Goal: Task Accomplishment & Management: Manage account settings

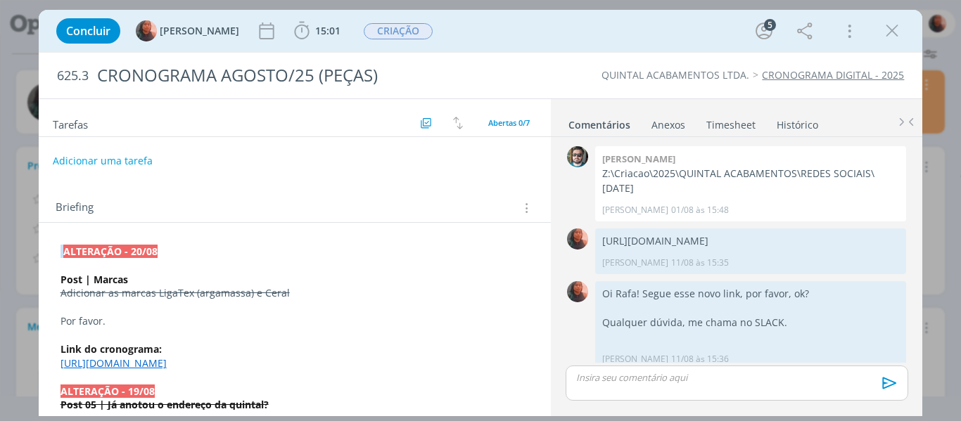
scroll to position [555, 0]
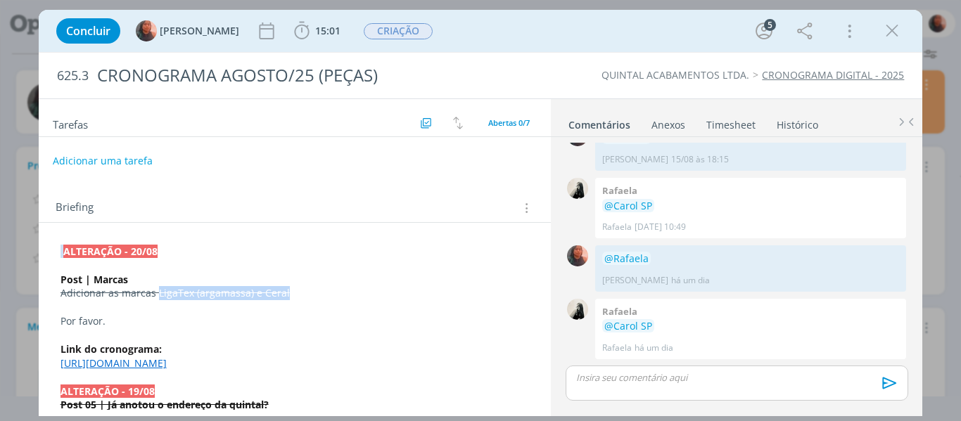
drag, startPoint x: 156, startPoint y: 296, endPoint x: 286, endPoint y: 293, distance: 129.5
click at [291, 293] on p "Adicionar as marcas LigaTex (argamassa) e Ceral" at bounding box center [295, 293] width 469 height 14
copy s "LigaTex (argamassa) e Ceral"
click at [879, 349] on div "👍" at bounding box center [890, 348] width 23 height 21
click at [884, 348] on div "👍" at bounding box center [891, 349] width 14 height 17
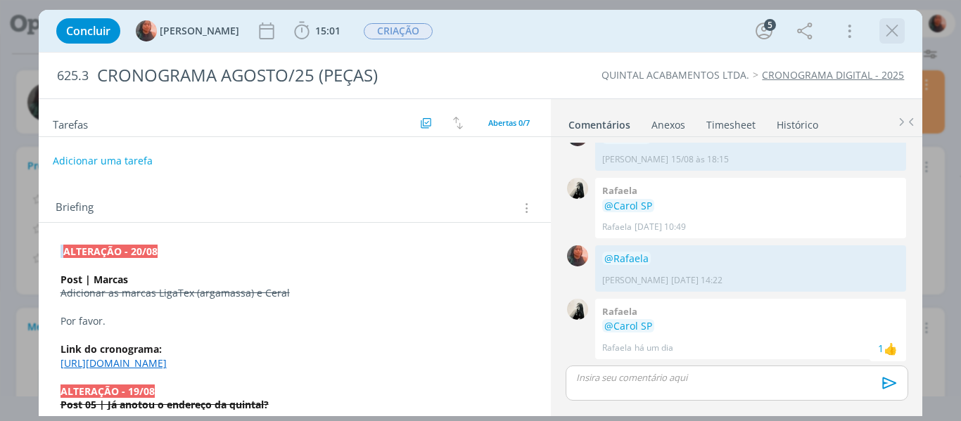
click at [894, 36] on icon "dialog" at bounding box center [892, 30] width 21 height 21
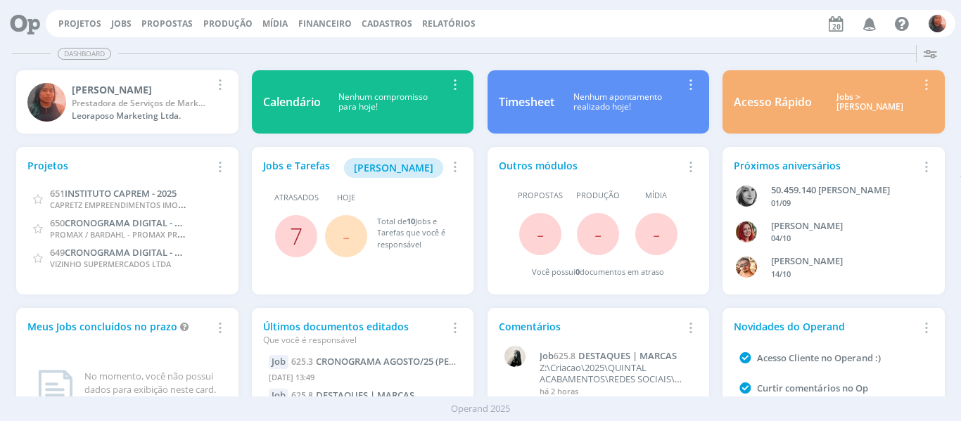
click at [298, 233] on link "7" at bounding box center [296, 236] width 13 height 30
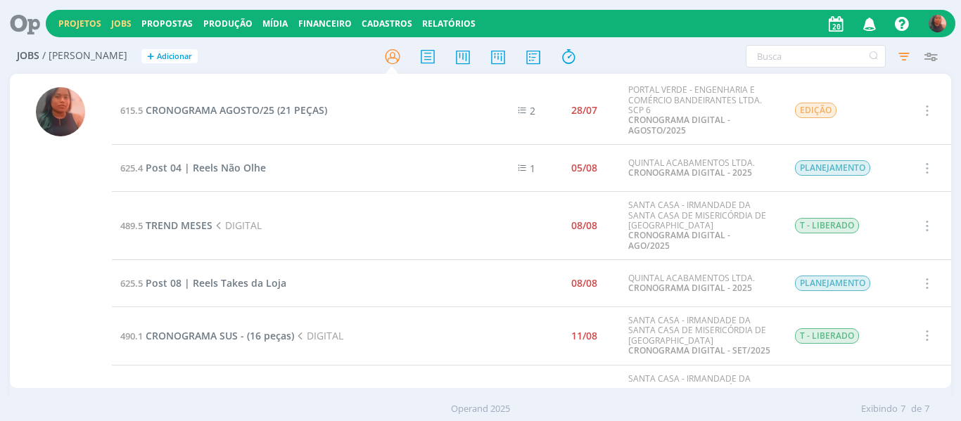
click at [70, 20] on link "Projetos" at bounding box center [79, 24] width 43 height 12
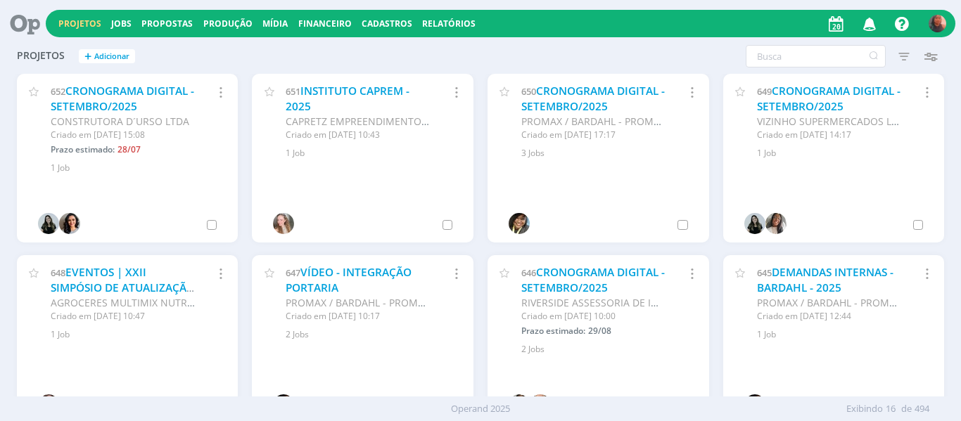
click at [90, 23] on link "Projetos" at bounding box center [79, 24] width 43 height 12
click at [835, 56] on input "text" at bounding box center [816, 56] width 140 height 23
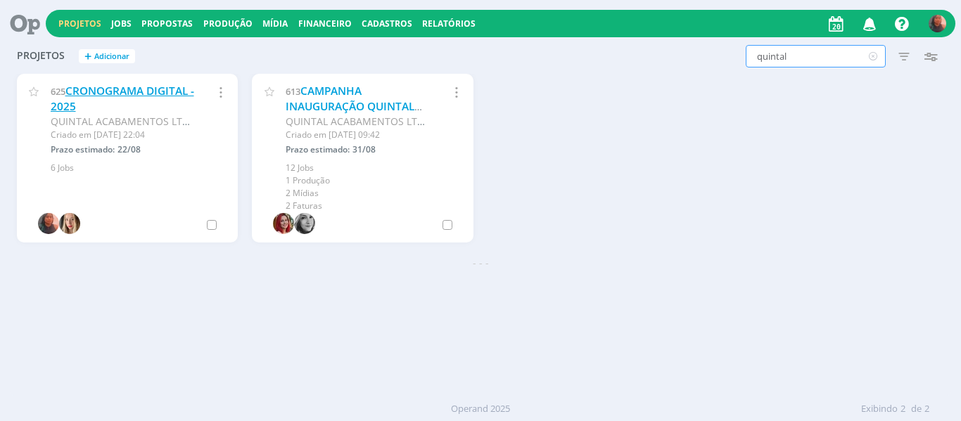
type input "quintal"
click at [120, 89] on link "CRONOGRAMA DIGITAL - 2025" at bounding box center [123, 99] width 144 height 30
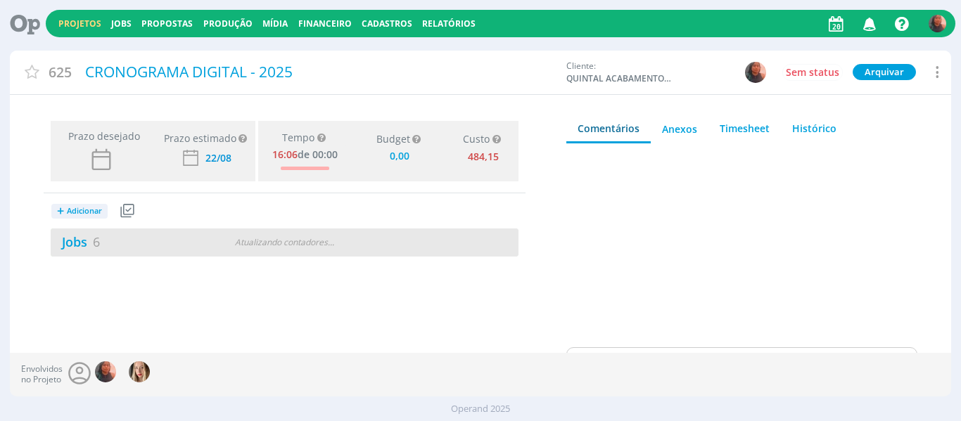
click at [216, 248] on div "Jobs 6 Atualizando contadores . . ." at bounding box center [285, 243] width 468 height 28
type input "0,00"
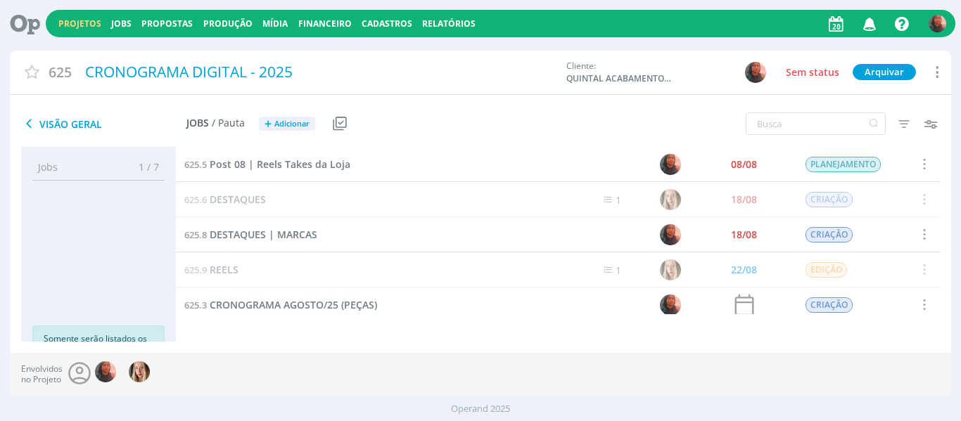
scroll to position [44, 0]
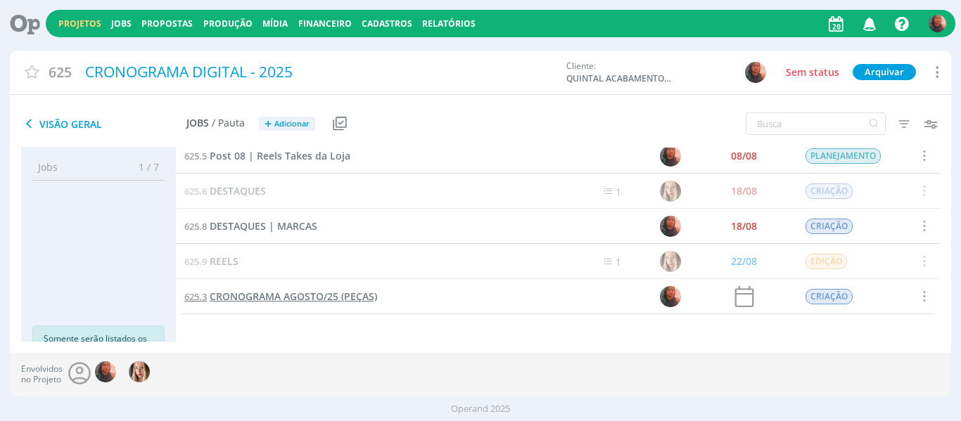
click at [255, 302] on span "CRONOGRAMA AGOSTO/25 (PEÇAS)" at bounding box center [293, 296] width 167 height 13
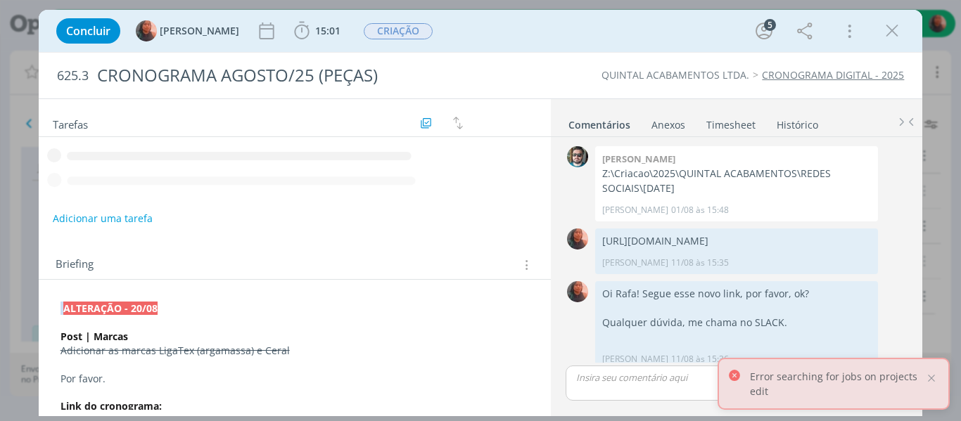
scroll to position [584, 0]
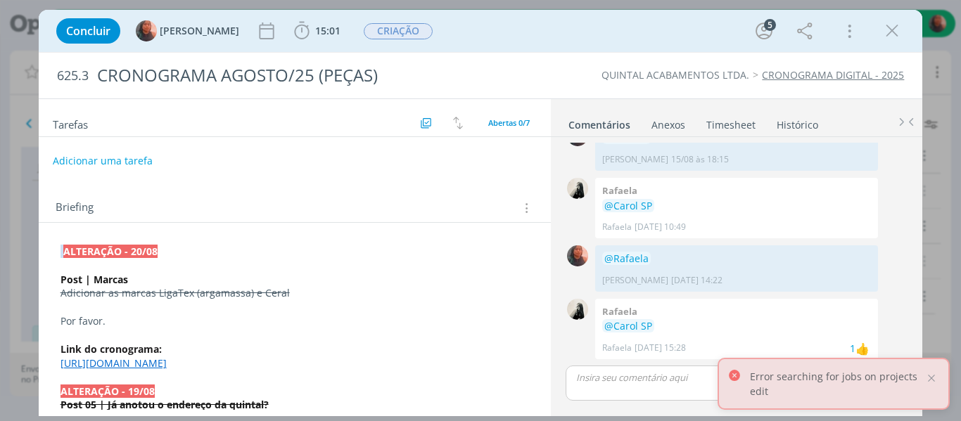
click at [592, 379] on p "dialog" at bounding box center [736, 377] width 319 height 13
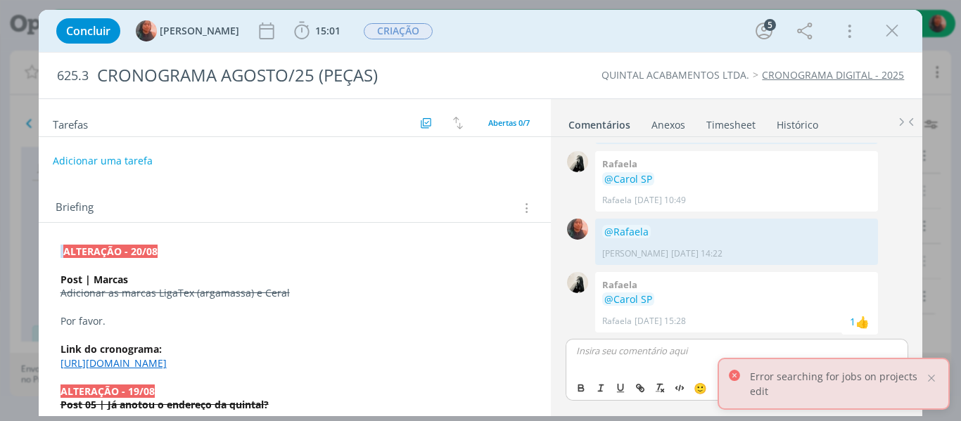
scroll to position [70, 0]
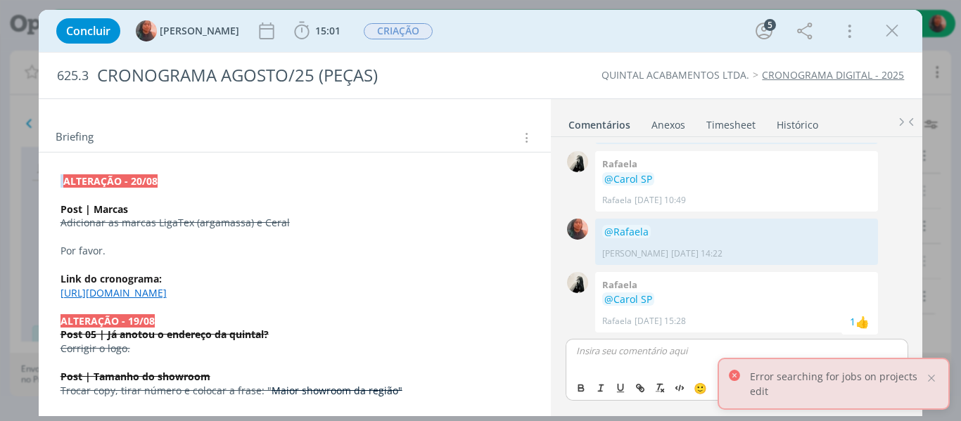
click at [180, 190] on p "dialog" at bounding box center [295, 196] width 469 height 14
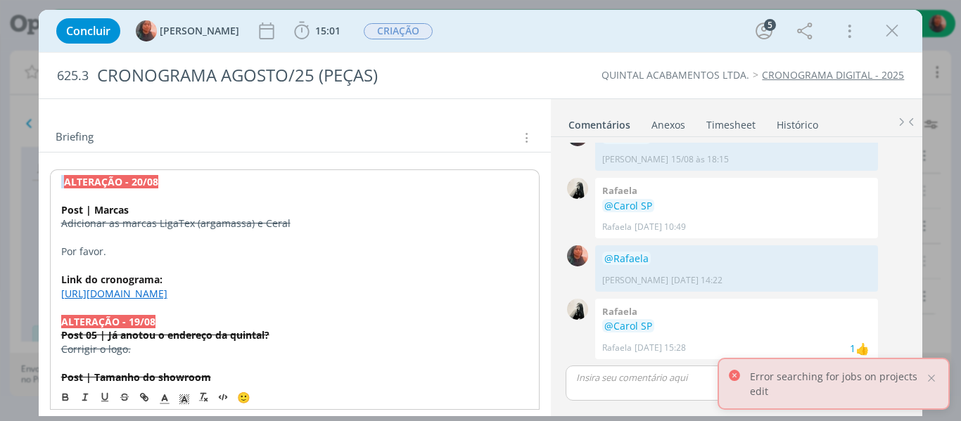
scroll to position [584, 0]
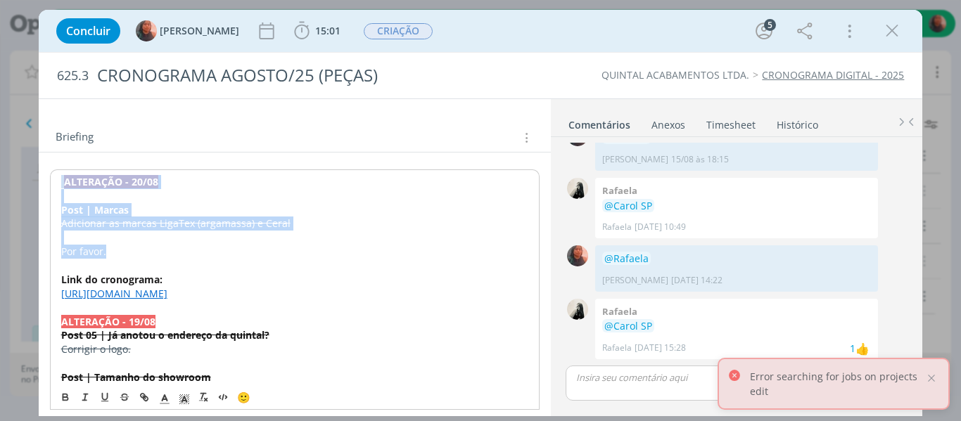
drag, startPoint x: 63, startPoint y: 179, endPoint x: 107, endPoint y: 253, distance: 86.2
copy div "ALTERAÇÃO - 20/08 Post | Marcas Adicionar as marcas LigaTex (argamassa) e Ceral…"
click at [108, 252] on p "Por favor." at bounding box center [295, 252] width 468 height 14
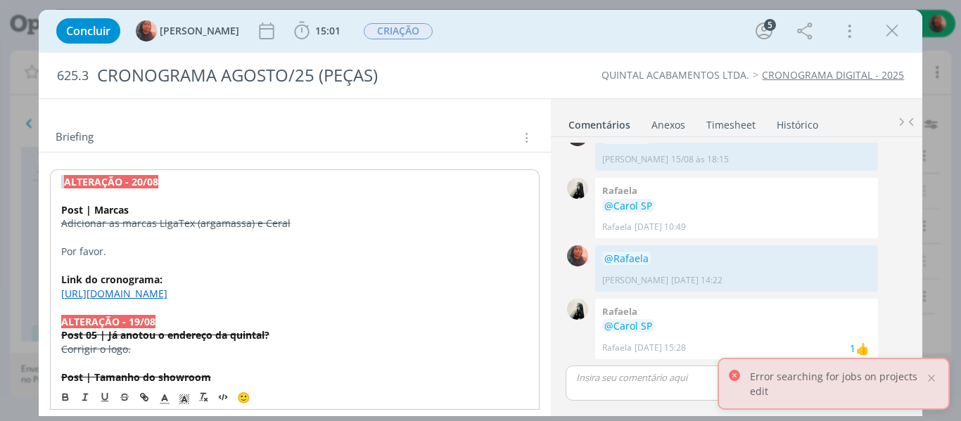
click at [65, 181] on strong "ALTERAÇÃO - 20/08" at bounding box center [111, 181] width 94 height 13
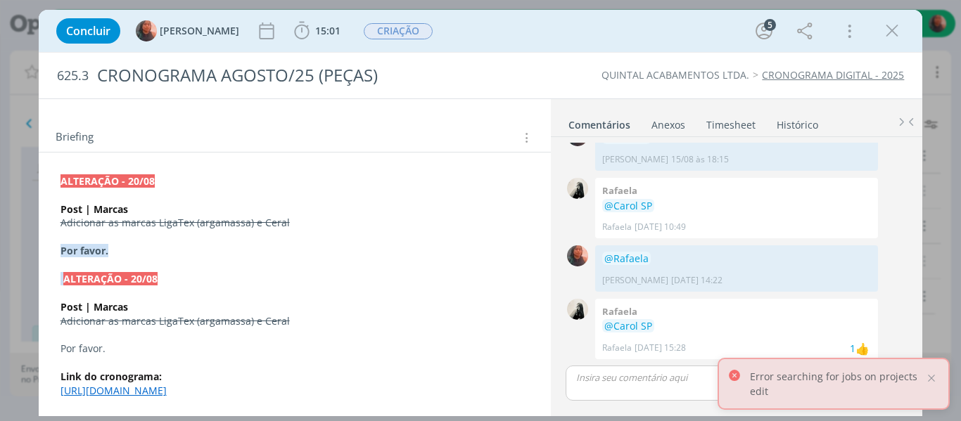
click at [108, 189] on p "dialog" at bounding box center [295, 196] width 469 height 14
drag, startPoint x: 63, startPoint y: 210, endPoint x: 146, endPoint y: 212, distance: 82.3
click at [146, 212] on p "Post | Marcas" at bounding box center [295, 210] width 469 height 14
drag, startPoint x: 85, startPoint y: 214, endPoint x: 101, endPoint y: 212, distance: 15.5
click at [101, 212] on strong "Post 07 | Feed: Minimalista" at bounding box center [127, 209] width 133 height 13
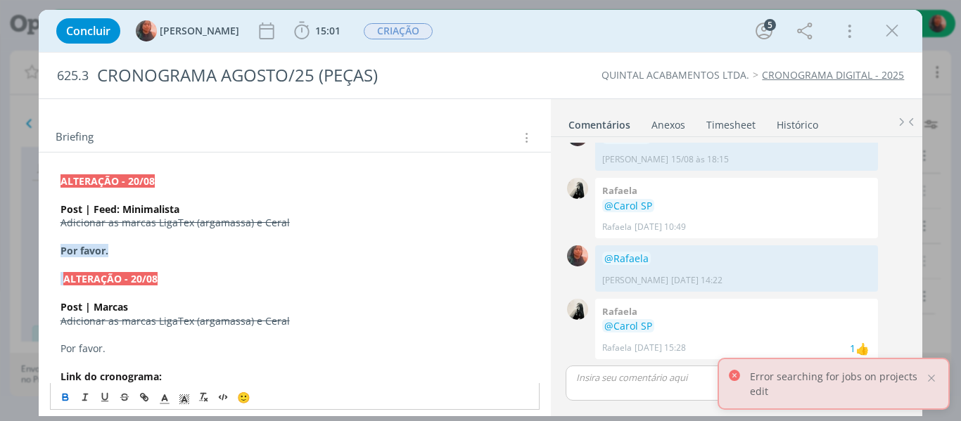
click at [103, 222] on s "Adicionar as marcas LigaTex (argamassa) e Ceral" at bounding box center [175, 222] width 229 height 13
drag, startPoint x: 296, startPoint y: 219, endPoint x: 62, endPoint y: 228, distance: 233.8
click at [62, 228] on p "Adicionar as marcas LigaTex (argamassa) e Ceral" at bounding box center [295, 223] width 469 height 14
drag, startPoint x: 62, startPoint y: 228, endPoint x: 270, endPoint y: 222, distance: 208.4
click at [270, 222] on p "Trocar a frase na primeira página para:" at bounding box center [295, 223] width 469 height 14
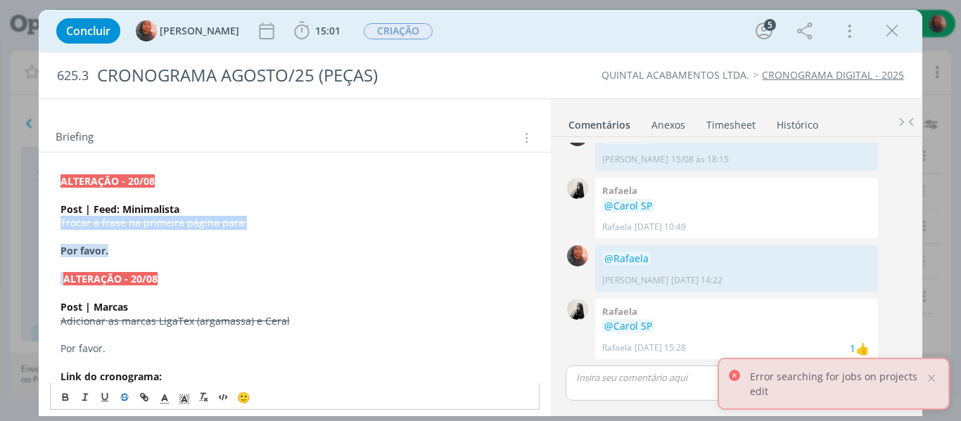
click at [127, 398] on icon "dialog" at bounding box center [124, 397] width 11 height 11
click at [255, 225] on p "Trocar a frase na primeira página para:" at bounding box center [295, 223] width 469 height 14
click at [280, 217] on p "Trocar a frase na primeira página para:" at bounding box center [295, 223] width 469 height 14
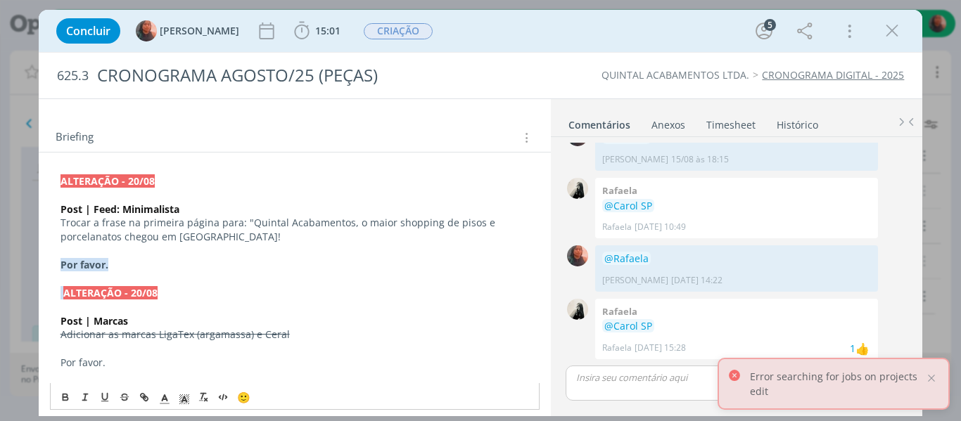
click at [124, 222] on p "Trocar a frase na primeira página para: "Quintal Acabamentos, o maior shopping …" at bounding box center [295, 230] width 469 height 28
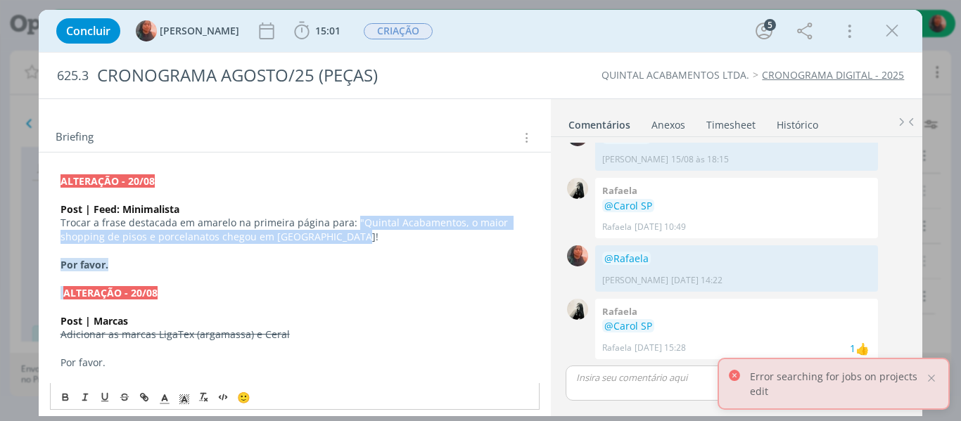
drag, startPoint x: 348, startPoint y: 218, endPoint x: 350, endPoint y: 234, distance: 15.6
click at [350, 234] on p "Trocar a frase destacada em amarelo na primeira página para: "Quintal Acabament…" at bounding box center [295, 230] width 469 height 28
drag, startPoint x: 87, startPoint y: 400, endPoint x: 67, endPoint y: 397, distance: 19.9
click at [86, 400] on icon "dialog" at bounding box center [85, 397] width 11 height 11
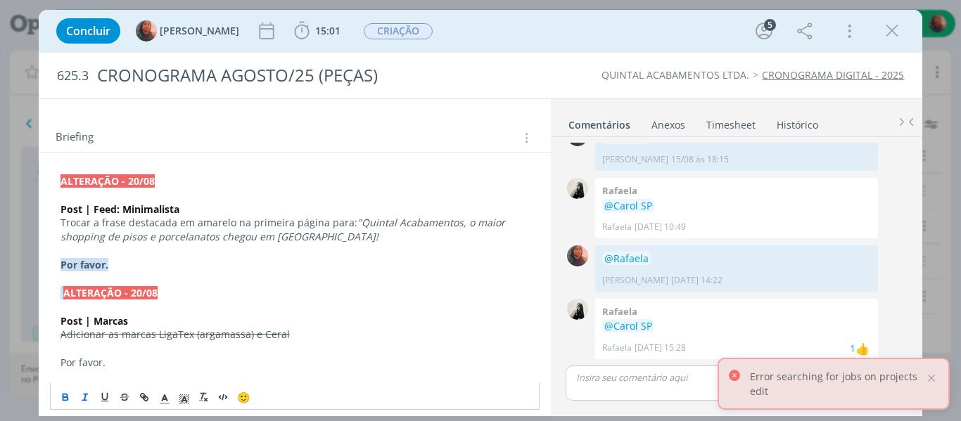
click at [67, 397] on icon "dialog" at bounding box center [65, 396] width 4 height 3
click at [357, 241] on em ""Quintal Acabamentos, o maior shopping de pisos e porcelanatos chegou em [GEOGR…" at bounding box center [288, 229] width 454 height 27
click at [354, 225] on em ""Quintal Acabamentos, o maior shopping de pisos e porcelanatos chegou em [GEOGR…" at bounding box center [288, 229] width 454 height 27
click at [366, 235] on p "Trocar a frase destacada em amarelo na primeira página para: Quintal Acabamento…" at bounding box center [295, 230] width 469 height 28
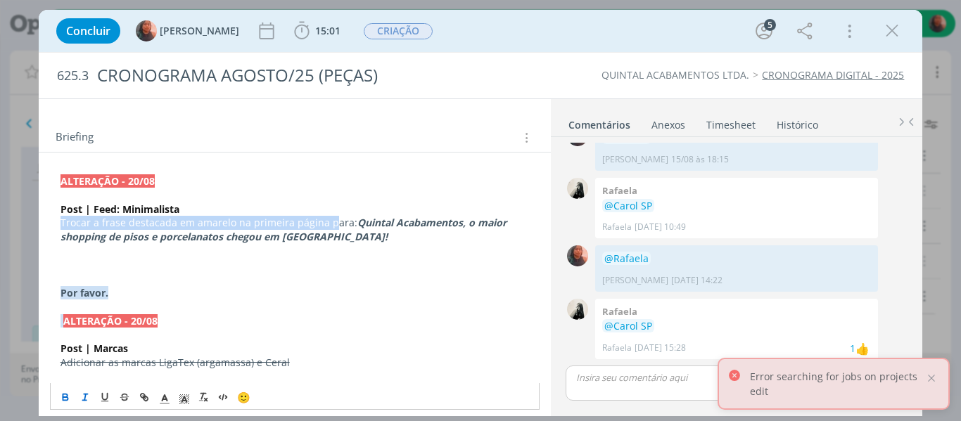
drag, startPoint x: 61, startPoint y: 225, endPoint x: 326, endPoint y: 223, distance: 265.3
click at [326, 222] on p "Trocar a frase destacada em amarelo na primeira página para: Quintal Acabamento…" at bounding box center [295, 230] width 469 height 28
click at [109, 260] on p "﻿" at bounding box center [295, 265] width 469 height 14
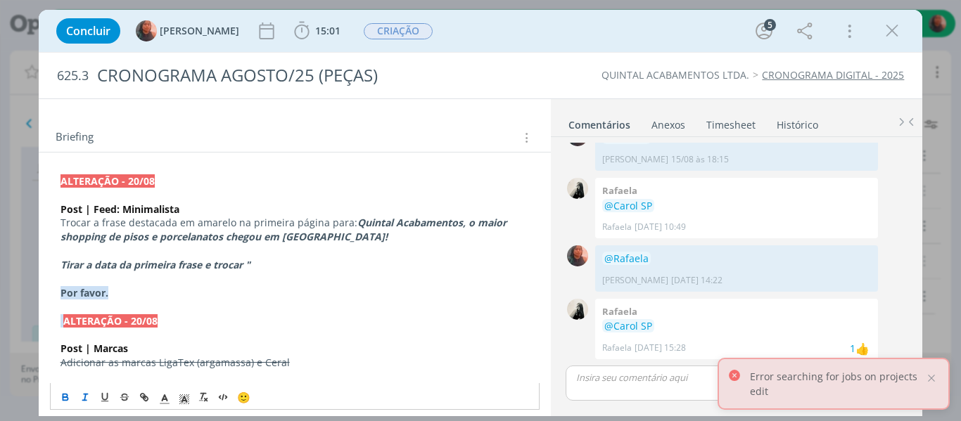
click at [125, 262] on em "Tirar a data da primeira frase e trocar "" at bounding box center [156, 264] width 190 height 13
click at [67, 396] on icon "dialog" at bounding box center [65, 396] width 4 height 3
click at [80, 395] on icon "dialog" at bounding box center [85, 397] width 11 height 11
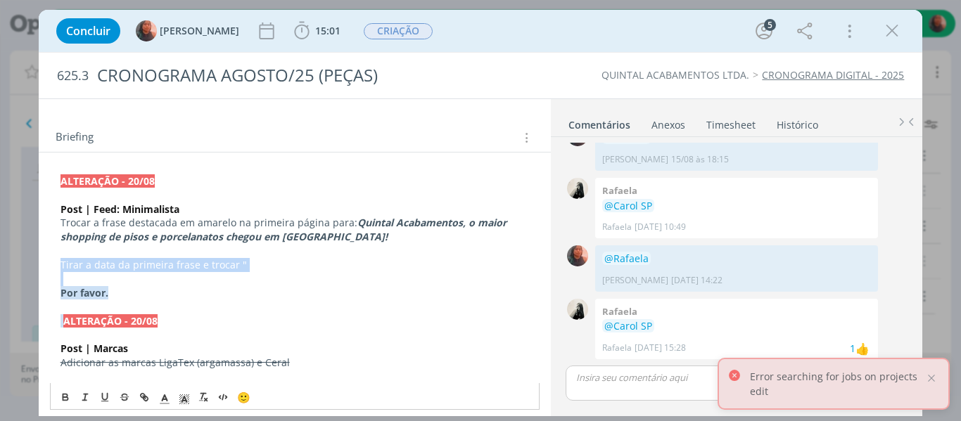
click at [254, 268] on p "Tirar a data da primeira frase e trocar "" at bounding box center [295, 265] width 469 height 14
click at [233, 266] on p "Tirar a data da primeira frase e trocar "" at bounding box center [295, 265] width 469 height 14
drag, startPoint x: 236, startPoint y: 266, endPoint x: 243, endPoint y: 265, distance: 7.1
click at [243, 265] on p "Tirar a data da primeira frase e trocar: "" at bounding box center [295, 265] width 469 height 14
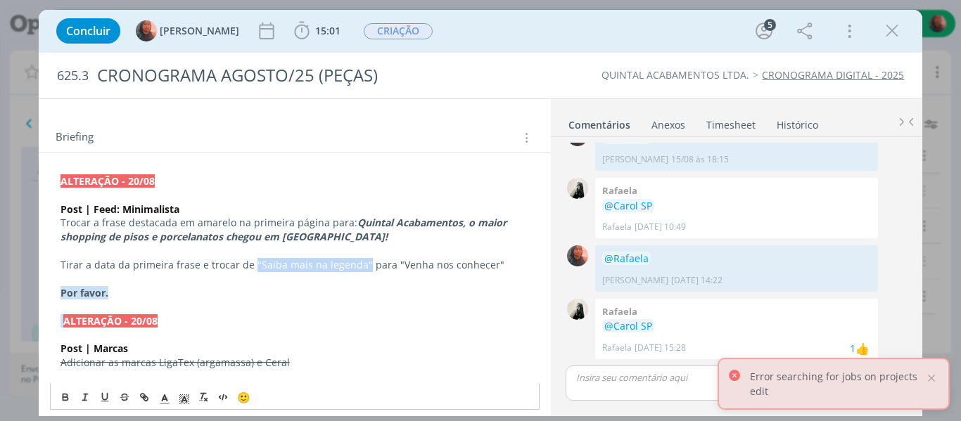
drag, startPoint x: 250, startPoint y: 266, endPoint x: 358, endPoint y: 269, distance: 107.7
click at [358, 269] on p "Tirar a data da primeira frase e trocar de "Saiba mais na legenda" para "Venha …" at bounding box center [295, 265] width 469 height 14
click at [88, 393] on icon "dialog" at bounding box center [85, 397] width 11 height 11
click at [67, 394] on icon "dialog" at bounding box center [65, 397] width 11 height 11
drag, startPoint x: 394, startPoint y: 266, endPoint x: 504, endPoint y: 265, distance: 109.8
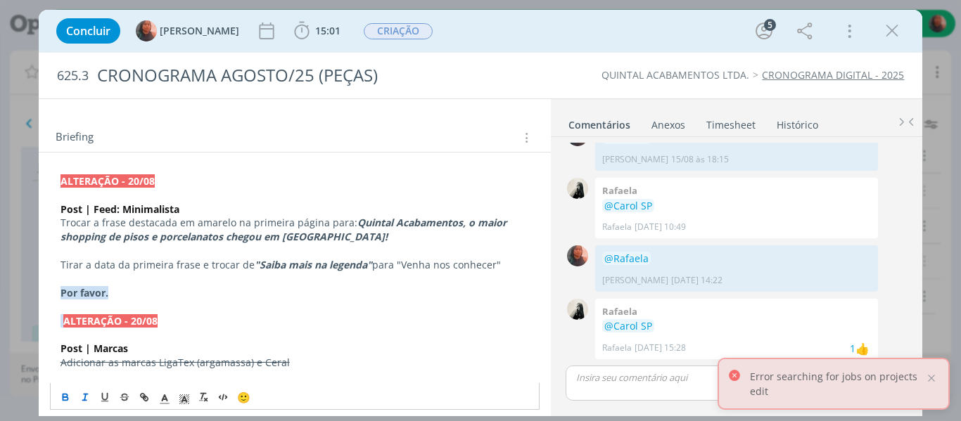
click at [504, 265] on p "Tirar a data da primeira frase e trocar de "Saiba mais na legenda" para "Venha …" at bounding box center [295, 265] width 469 height 14
click at [84, 398] on line "dialog" at bounding box center [84, 398] width 1 height 6
click at [57, 390] on button "dialog" at bounding box center [66, 397] width 20 height 17
click at [443, 308] on p "dialog" at bounding box center [295, 307] width 469 height 14
click at [132, 288] on p "Por favor." at bounding box center [295, 293] width 469 height 14
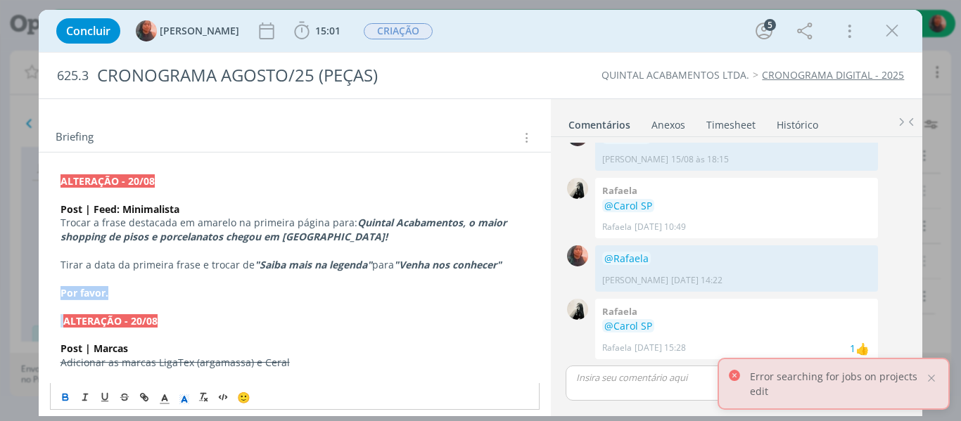
drag, startPoint x: 132, startPoint y: 288, endPoint x: 61, endPoint y: 296, distance: 71.4
click at [61, 296] on p "Por favor." at bounding box center [295, 293] width 469 height 14
click at [162, 402] on icon "dialog" at bounding box center [164, 399] width 13 height 13
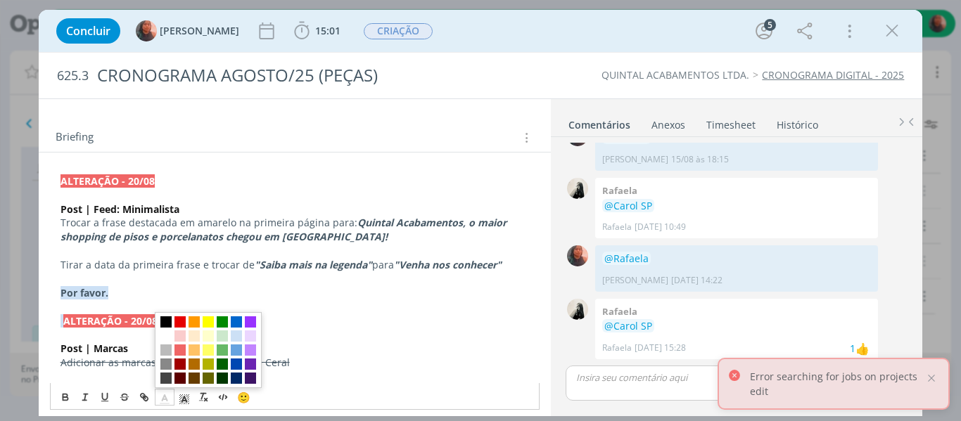
click at [324, 306] on p "dialog" at bounding box center [295, 307] width 469 height 14
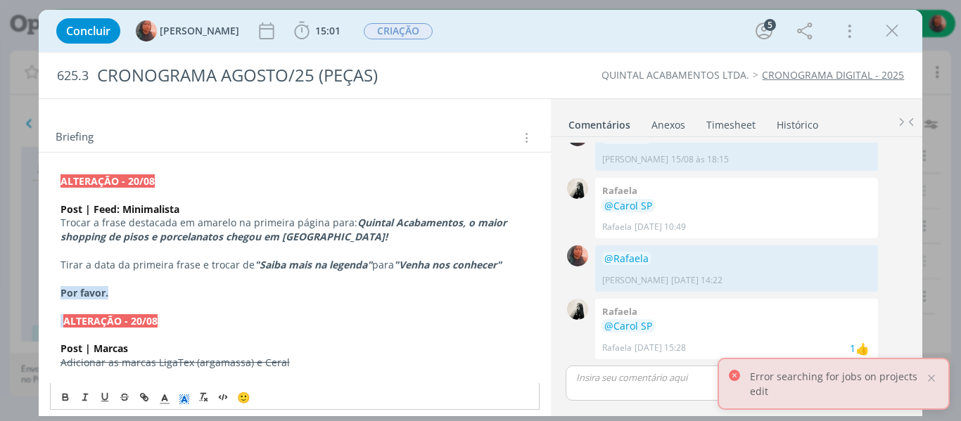
click at [179, 402] on icon "dialog" at bounding box center [184, 399] width 13 height 13
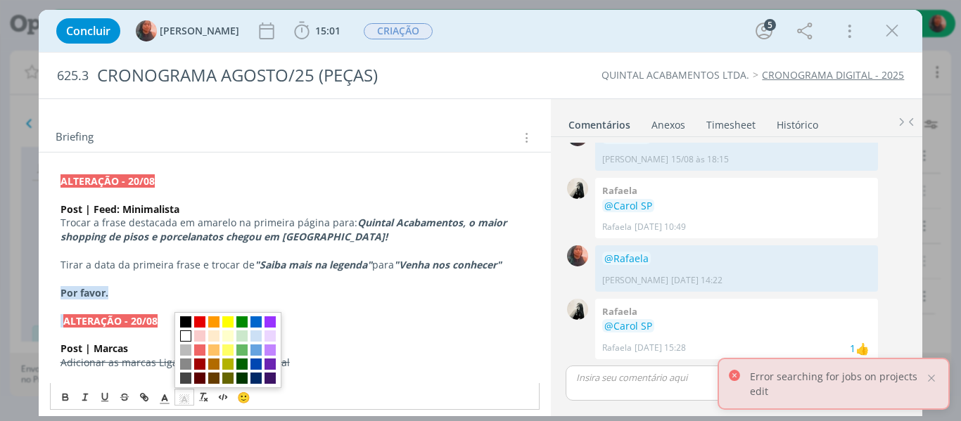
click at [185, 340] on span "dialog" at bounding box center [185, 336] width 11 height 11
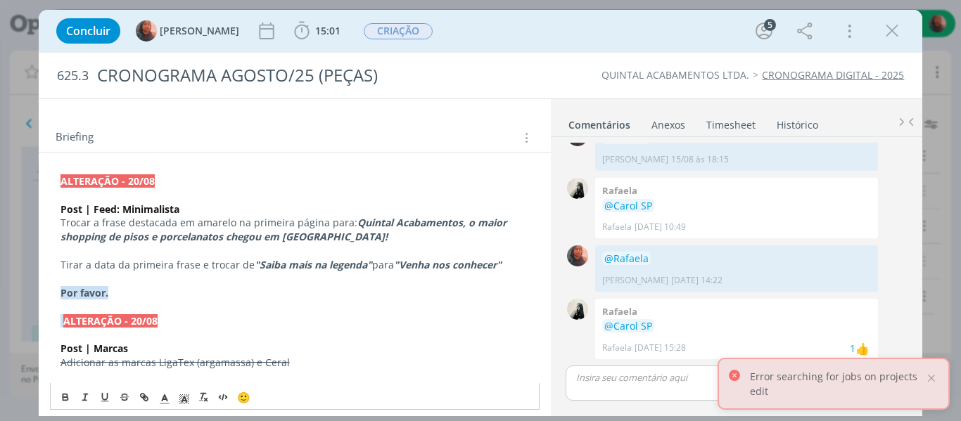
click at [144, 293] on p "Por favor." at bounding box center [295, 293] width 469 height 14
drag, startPoint x: 122, startPoint y: 292, endPoint x: 54, endPoint y: 293, distance: 67.6
click at [186, 394] on icon "dialog" at bounding box center [184, 399] width 13 height 13
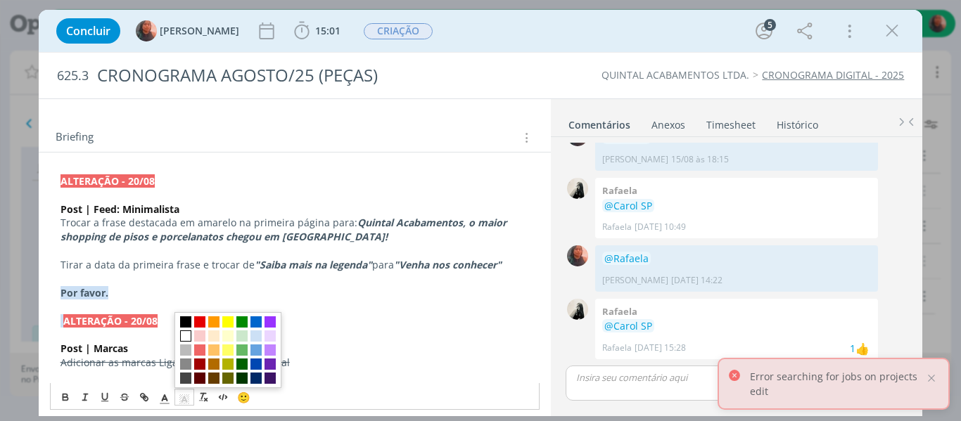
click at [185, 337] on span "dialog" at bounding box center [185, 336] width 11 height 11
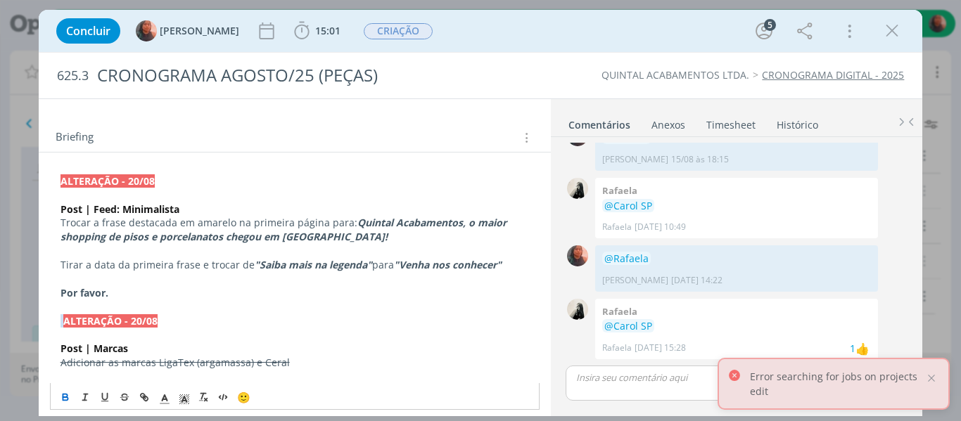
click at [131, 307] on p "dialog" at bounding box center [295, 307] width 469 height 14
click at [123, 298] on p "Por favor." at bounding box center [295, 293] width 469 height 14
click at [194, 208] on p "Post | Feed: Minimalista" at bounding box center [295, 210] width 469 height 14
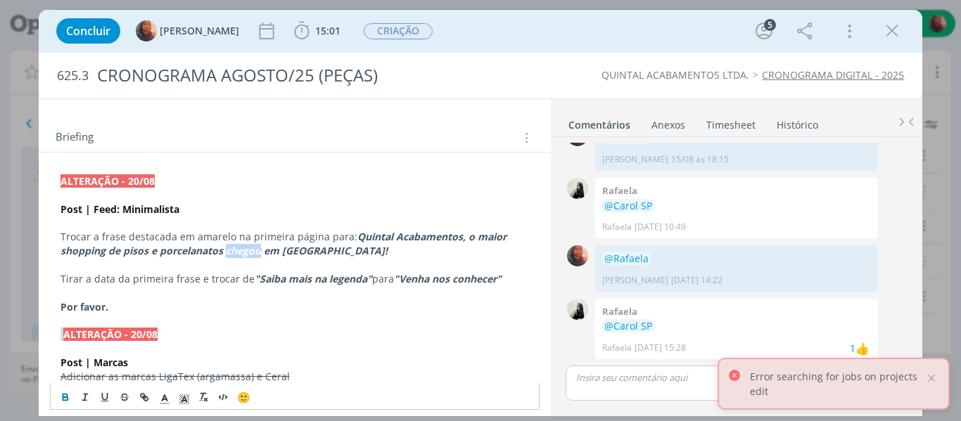
drag, startPoint x: 260, startPoint y: 253, endPoint x: 227, endPoint y: 254, distance: 33.1
click at [227, 254] on em "Quintal Acabamentos, o maior shopping de pisos e porcelanatos chegou em [GEOGRA…" at bounding box center [285, 243] width 449 height 27
click at [122, 276] on p "Tirar a data da primeira frase e trocar de "Saiba mais na legenda" para "Venha …" at bounding box center [295, 279] width 469 height 14
click at [155, 278] on p "Tirar a data da primeira frase e trocar de "Saiba mais na legenda" para "Venha …" at bounding box center [295, 279] width 469 height 14
click at [165, 278] on p "Tirar a data da primeira frase e trocar de "Saiba mais na legenda" para "Venha …" at bounding box center [295, 279] width 469 height 14
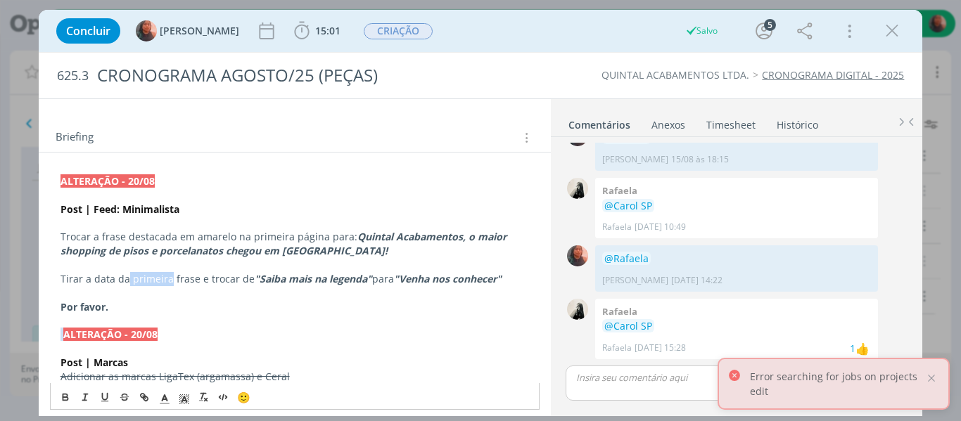
drag, startPoint x: 126, startPoint y: 281, endPoint x: 169, endPoint y: 279, distance: 43.0
click at [169, 279] on p "Tirar a data da primeira frase e trocar de "Saiba mais na legenda" para "Venha …" at bounding box center [295, 279] width 469 height 14
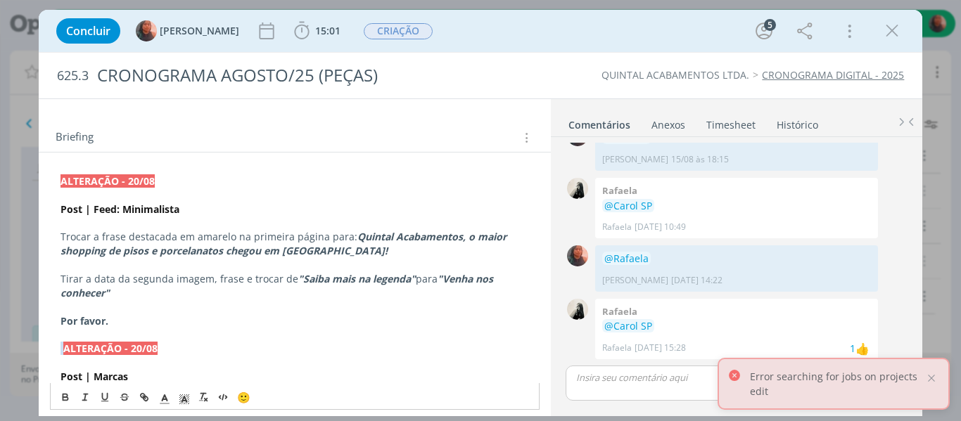
click at [70, 267] on p "dialog" at bounding box center [295, 265] width 469 height 14
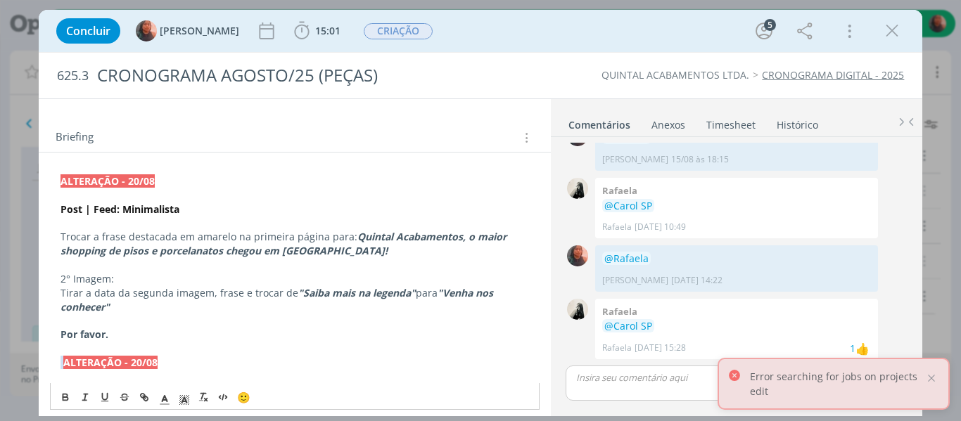
click at [61, 295] on p "Tirar a data da segunda imagem, frase e trocar de "Saiba mais na legenda" para …" at bounding box center [295, 300] width 469 height 28
drag, startPoint x: 115, startPoint y: 293, endPoint x: 237, endPoint y: 299, distance: 122.6
click at [237, 299] on p "Tirar a data da segunda imagem, frase e trocar de "Saiba mais na legenda" para …" at bounding box center [295, 300] width 469 height 28
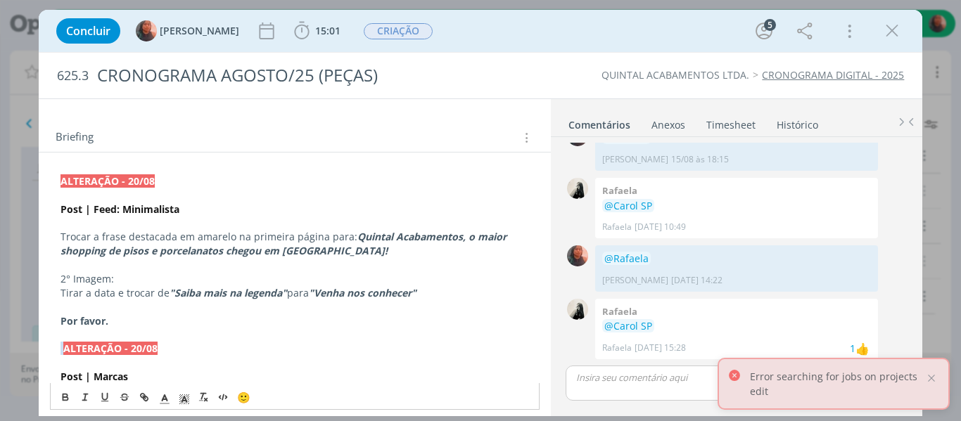
click at [84, 280] on p "2° Imagem:" at bounding box center [295, 279] width 469 height 14
click at [68, 393] on icon "dialog" at bounding box center [65, 397] width 11 height 11
click at [98, 396] on button "dialog" at bounding box center [106, 397] width 20 height 17
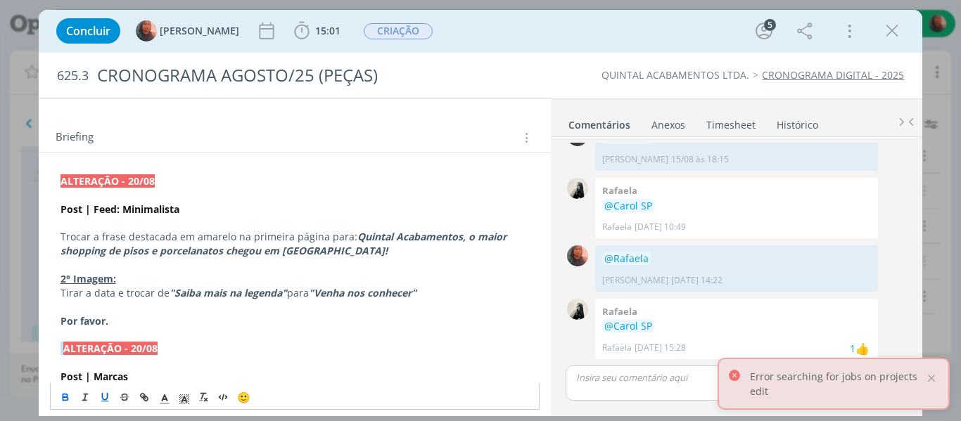
click at [125, 265] on p "dialog" at bounding box center [295, 265] width 469 height 14
click at [94, 222] on p "dialog" at bounding box center [295, 223] width 469 height 14
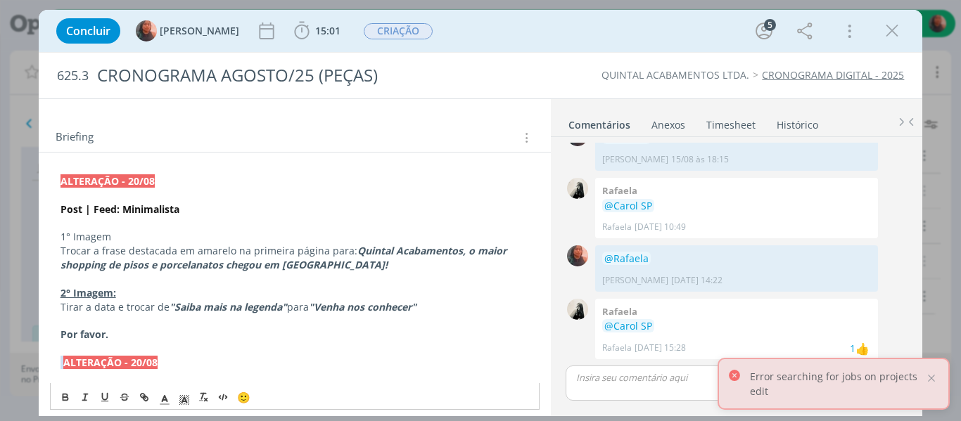
click at [89, 237] on p "1° Imagem" at bounding box center [295, 237] width 469 height 14
click at [103, 402] on icon "dialog" at bounding box center [104, 397] width 11 height 11
click at [104, 260] on em "Quintal Acabamentos, o maior shopping de pisos e porcelanatos chegou em [GEOGRA…" at bounding box center [285, 257] width 449 height 27
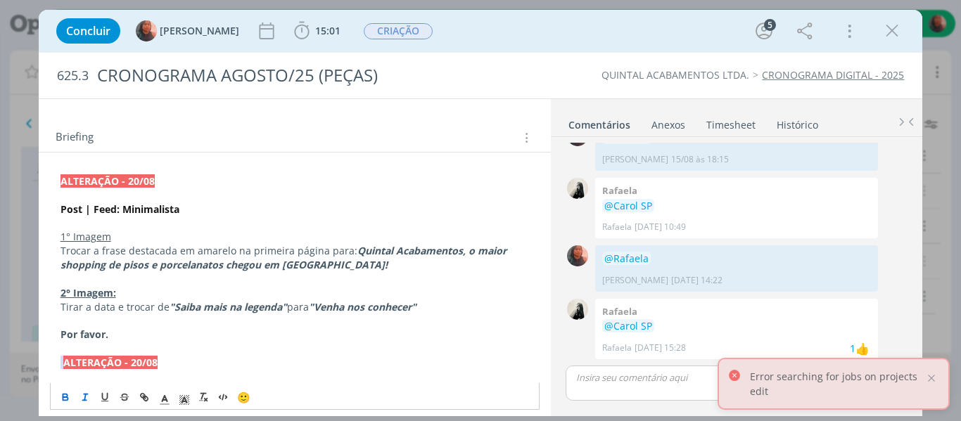
click at [101, 241] on u "1° Imagem" at bounding box center [86, 236] width 51 height 13
click at [62, 395] on icon "dialog" at bounding box center [65, 397] width 11 height 11
click at [118, 257] on p "Trocar a frase destacada em amarelo na primeira página para: Quintal Acabamento…" at bounding box center [295, 258] width 469 height 28
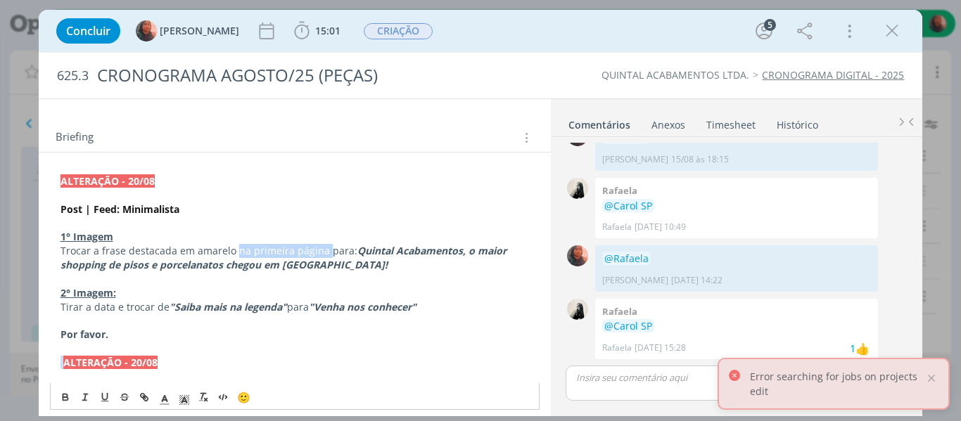
drag, startPoint x: 233, startPoint y: 253, endPoint x: 325, endPoint y: 252, distance: 92.2
click at [325, 252] on p "Trocar a frase destacada em amarelo na primeira página para: Quintal Acabamento…" at bounding box center [295, 258] width 469 height 28
click at [310, 269] on p "Trocar a frase destacada em amarelo para: Quintal Acabamentos, o maior shopping…" at bounding box center [295, 258] width 469 height 28
click at [199, 303] on em ""Saiba mais na legenda"" at bounding box center [228, 306] width 117 height 13
click at [437, 315] on p "dialog" at bounding box center [295, 322] width 469 height 14
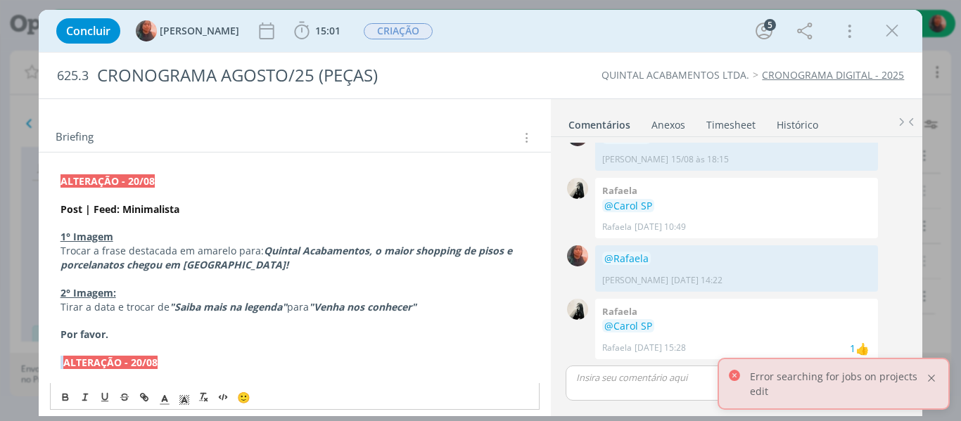
click at [932, 376] on div at bounding box center [931, 378] width 13 height 13
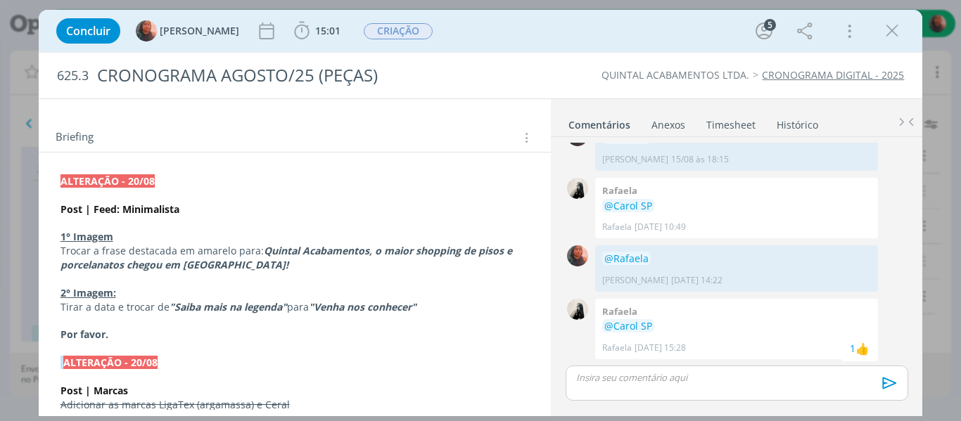
click at [158, 197] on p "dialog" at bounding box center [295, 196] width 469 height 14
click at [164, 276] on p "dialog" at bounding box center [295, 280] width 468 height 14
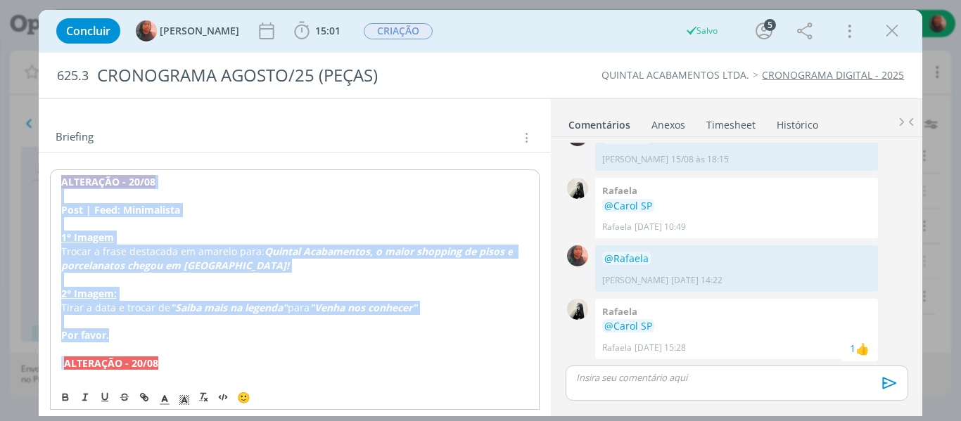
drag, startPoint x: 158, startPoint y: 333, endPoint x: 58, endPoint y: 173, distance: 188.6
copy div "ALTERAÇÃO - 20/08 Post | Feed: Minimalista 1° Imagem Trocar a frase destacada e…"
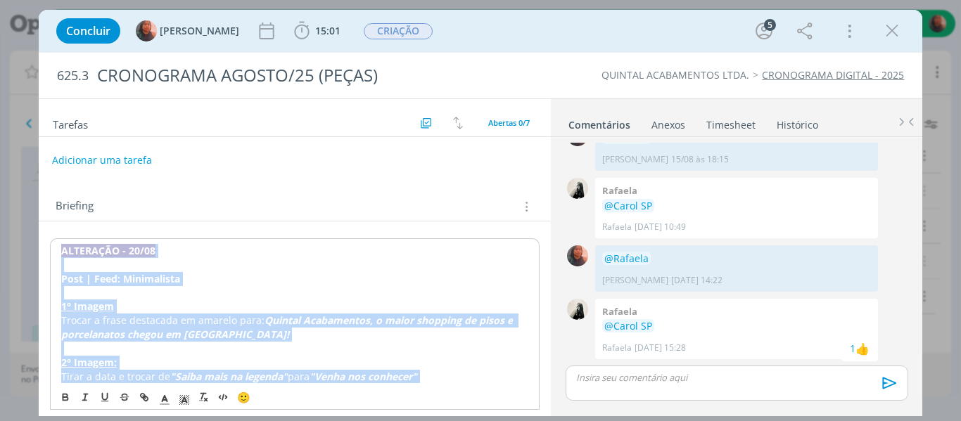
click at [118, 151] on button "Adicionar uma tarefa" at bounding box center [102, 160] width 100 height 24
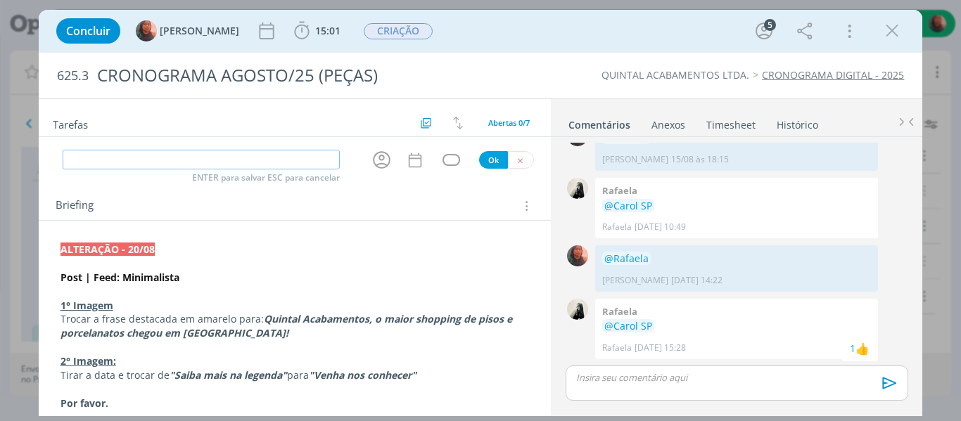
click at [141, 163] on input "dialog" at bounding box center [202, 160] width 278 height 20
click at [141, 163] on input "edição" at bounding box center [202, 160] width 278 height 20
click at [378, 167] on icon "dialog" at bounding box center [382, 160] width 18 height 18
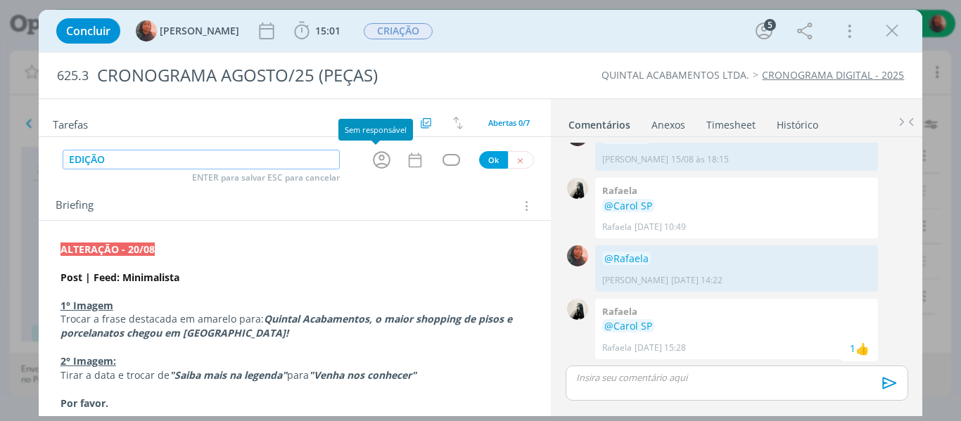
type input "EDIÇÃO"
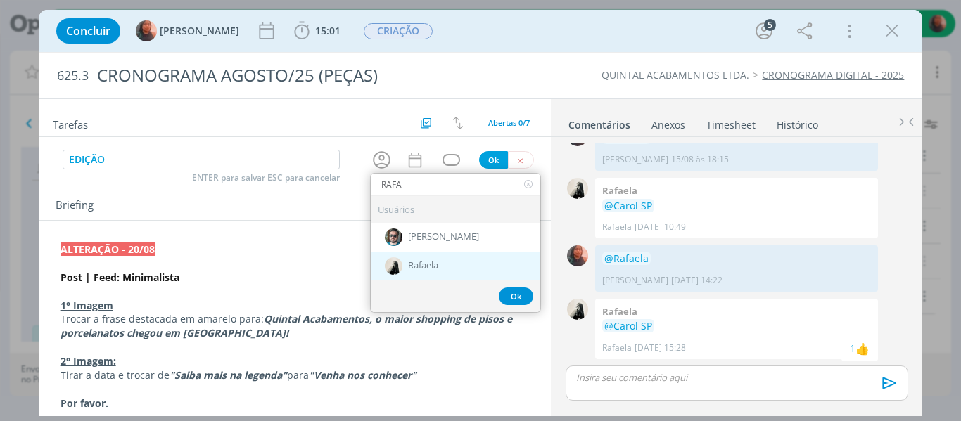
type input "RAFA"
click at [424, 262] on span "Rafaela" at bounding box center [423, 266] width 30 height 11
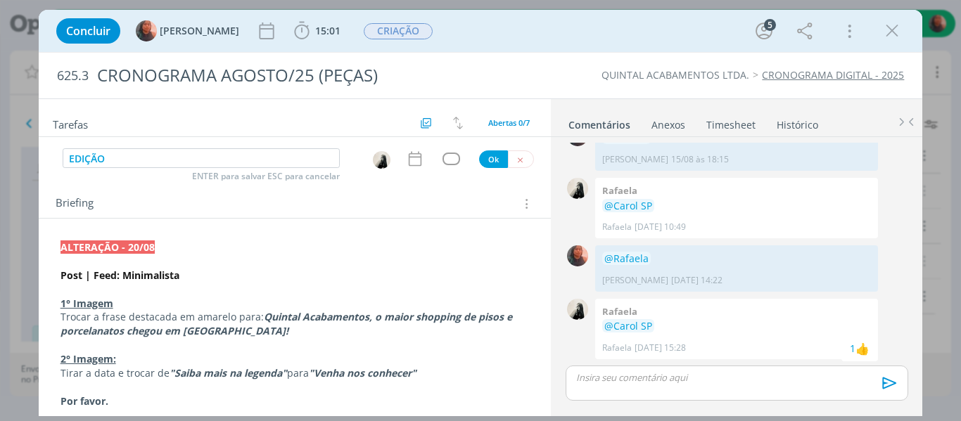
click at [443, 160] on div "dialog" at bounding box center [452, 159] width 18 height 12
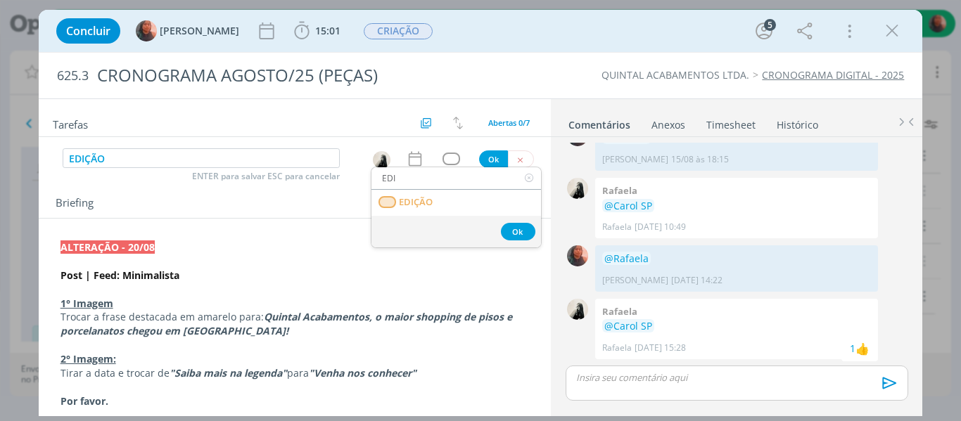
click at [421, 179] on input "EDI" at bounding box center [456, 179] width 170 height 20
click at [419, 181] on input "CR" at bounding box center [456, 179] width 170 height 20
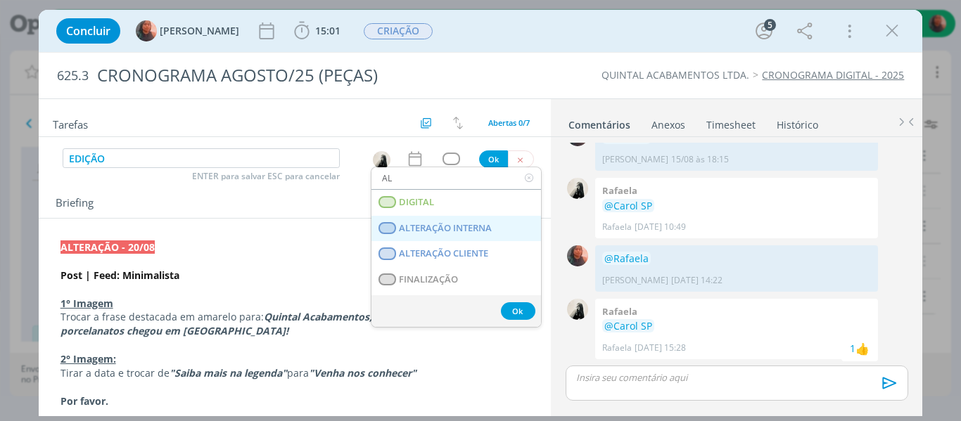
type input "AL"
click at [424, 226] on span "ALTERAÇÃO INTERNA" at bounding box center [445, 228] width 93 height 11
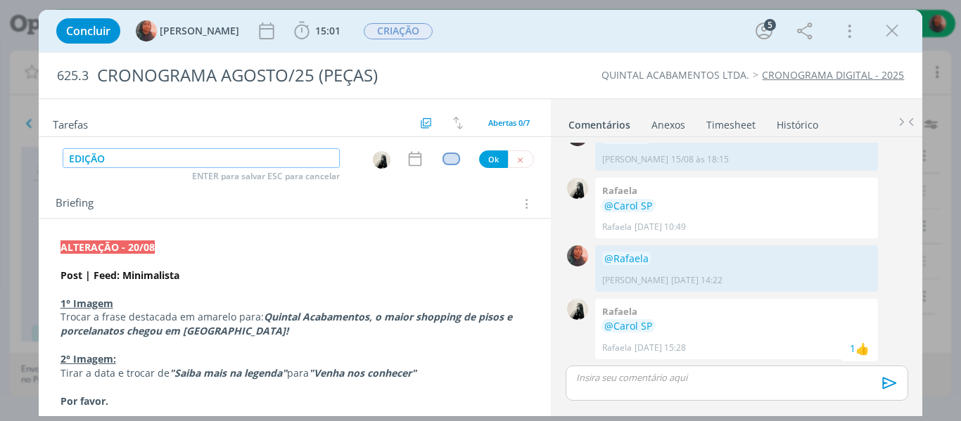
click at [243, 163] on input "EDIÇÃO" at bounding box center [202, 158] width 278 height 20
type input "ALTERAÇÃO"
click at [406, 160] on icon "dialog" at bounding box center [415, 159] width 18 height 18
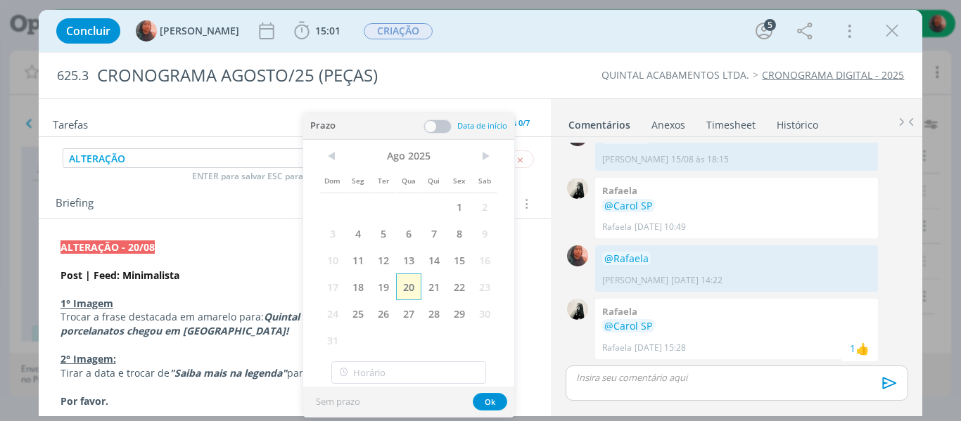
click at [401, 287] on span "20" at bounding box center [408, 287] width 25 height 27
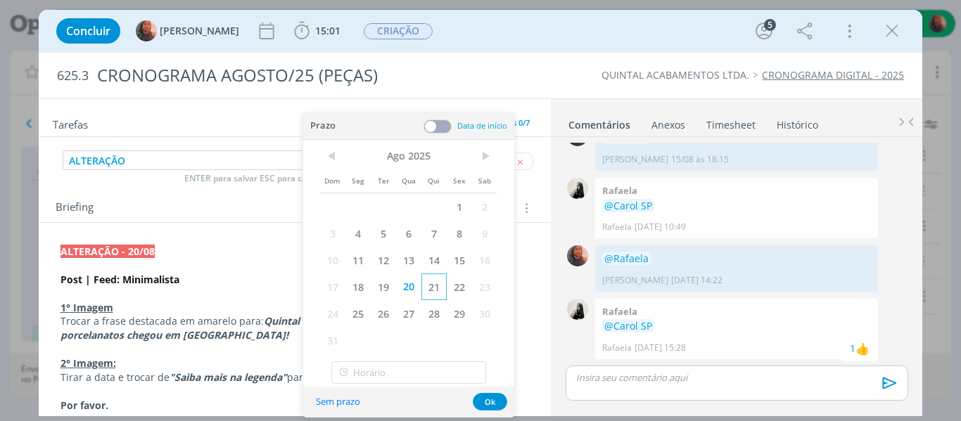
click at [428, 291] on span "21" at bounding box center [433, 287] width 25 height 27
click at [526, 182] on div "Tarefas Usar Job de template Criar template a partir deste job Visualizar Templ…" at bounding box center [295, 254] width 513 height 311
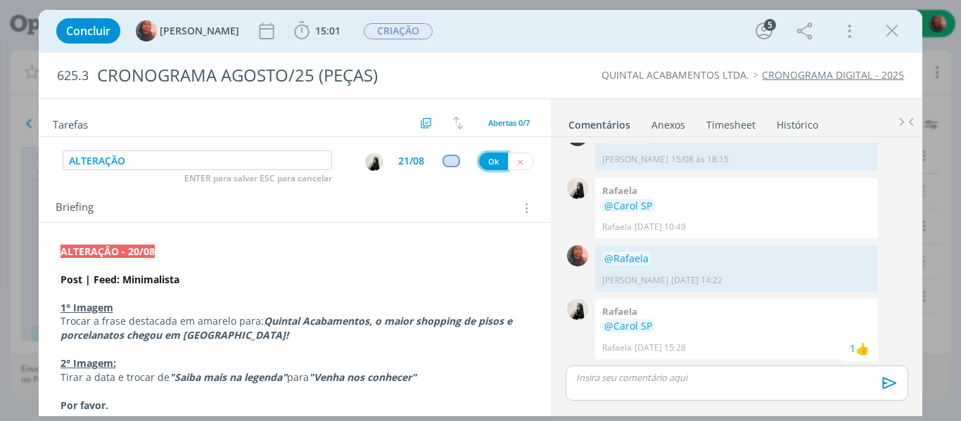
click at [485, 162] on button "Ok" at bounding box center [493, 162] width 29 height 18
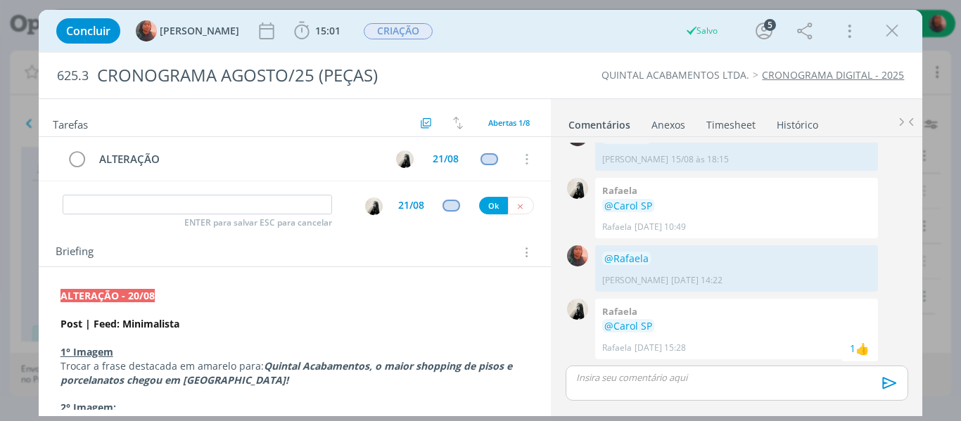
click at [631, 386] on div "dialog" at bounding box center [737, 383] width 342 height 35
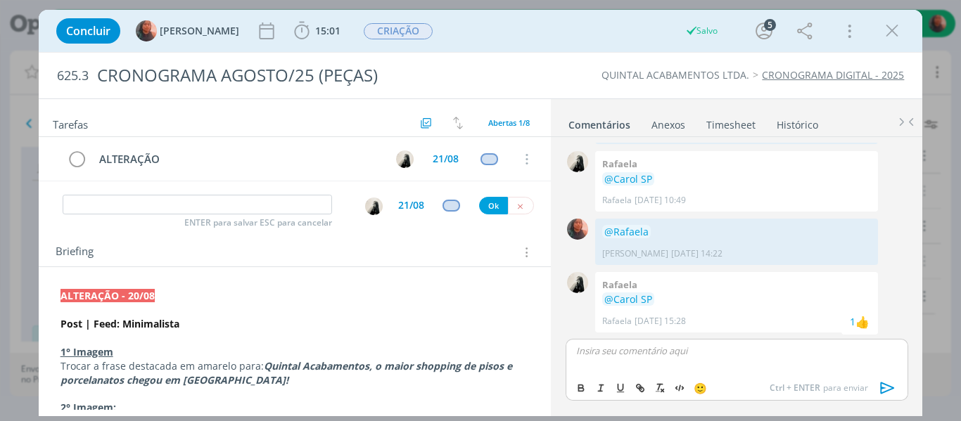
scroll to position [611, 0]
click at [627, 370] on span "[PERSON_NAME]" at bounding box center [652, 371] width 87 height 15
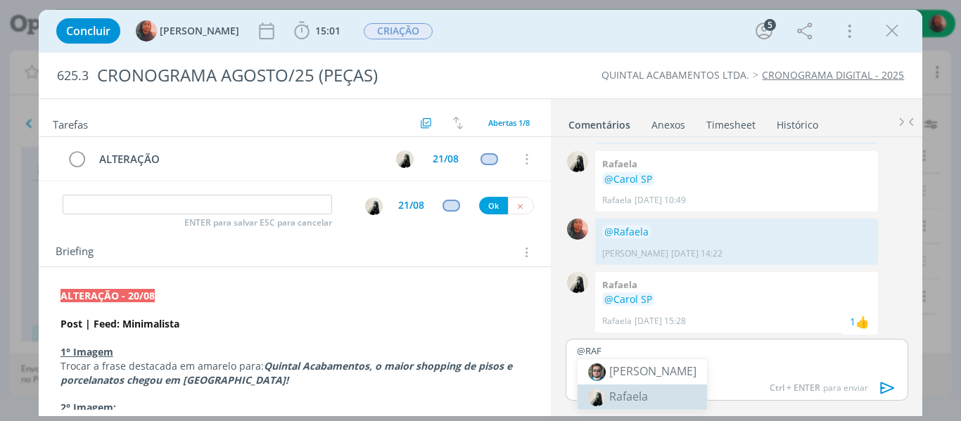
click at [638, 399] on span "Rafaela" at bounding box center [628, 396] width 39 height 15
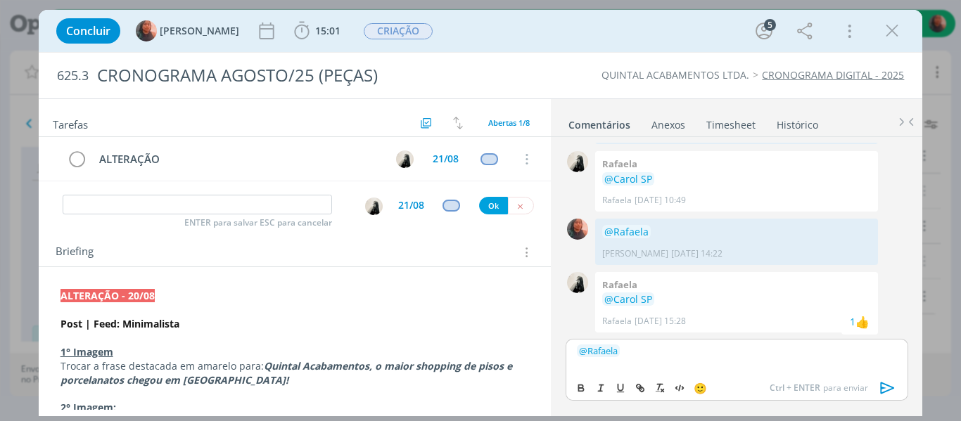
click at [892, 388] on icon "dialog" at bounding box center [887, 389] width 14 height 12
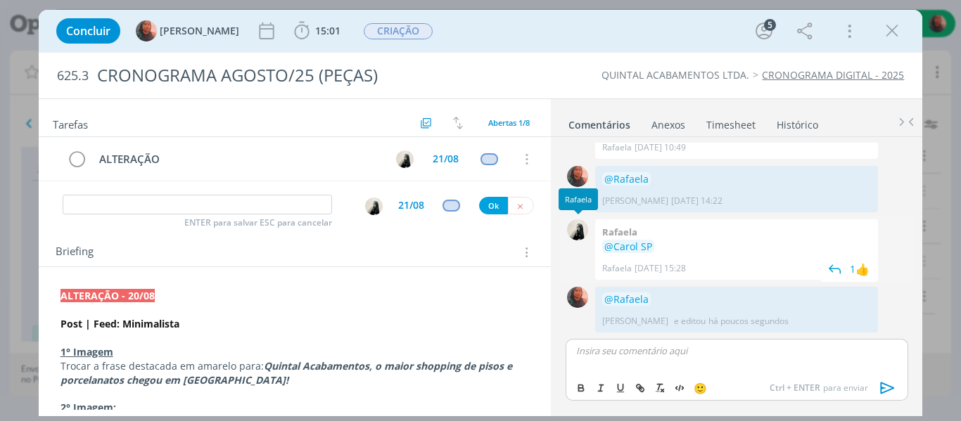
scroll to position [664, 0]
click at [518, 203] on button "dialog" at bounding box center [521, 206] width 26 height 18
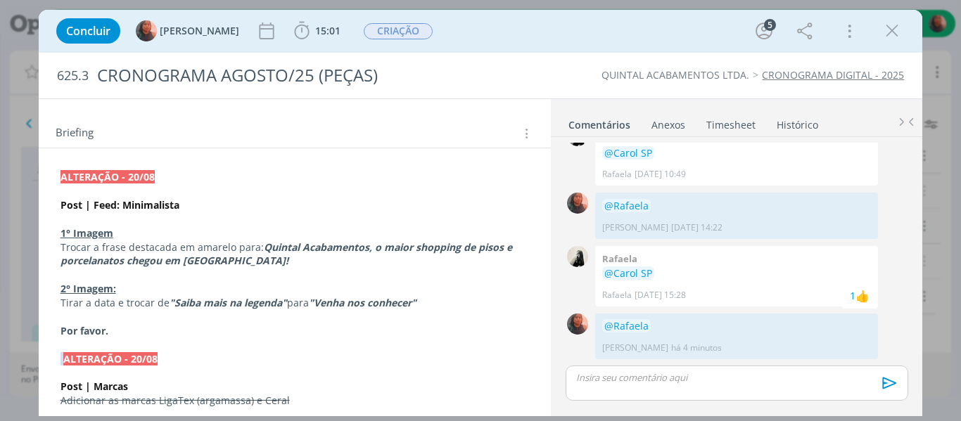
scroll to position [141, 0]
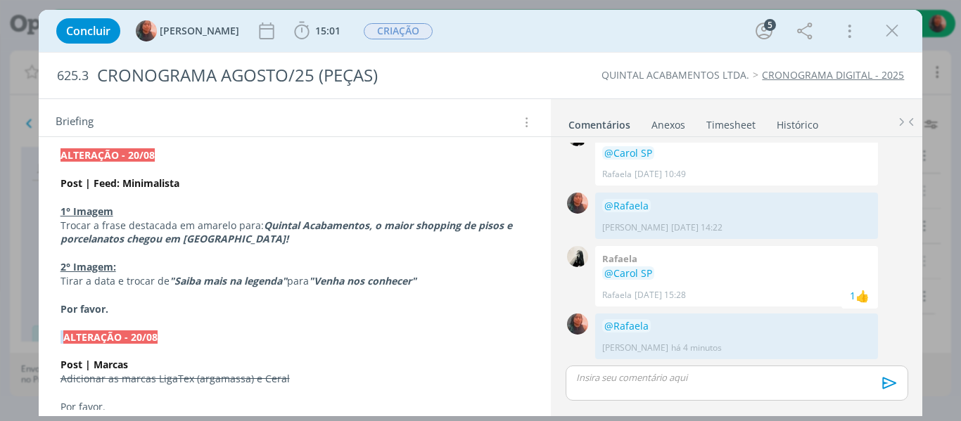
click at [150, 303] on p "Por favor." at bounding box center [295, 310] width 469 height 14
click at [430, 279] on p "Tirar a data e trocar de "Saiba mais na legenda" para "Venha nos conhecer"" at bounding box center [295, 282] width 468 height 14
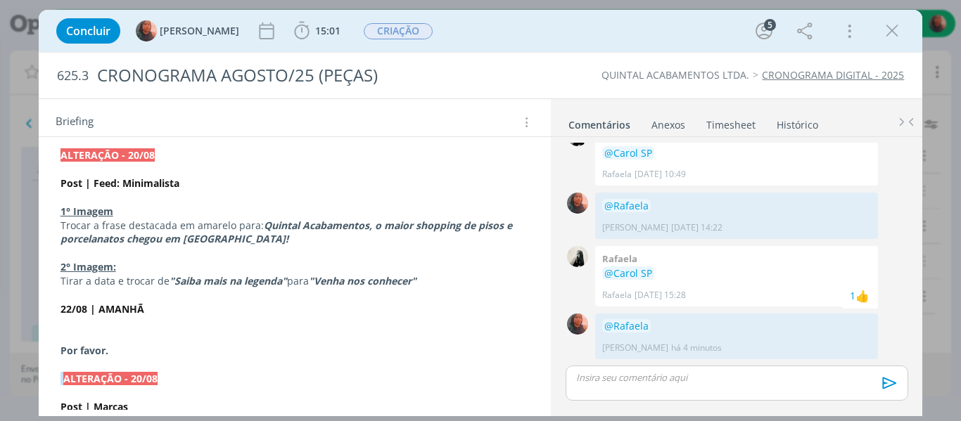
click at [107, 307] on strong "22/08 | AMANHÃ" at bounding box center [103, 309] width 84 height 13
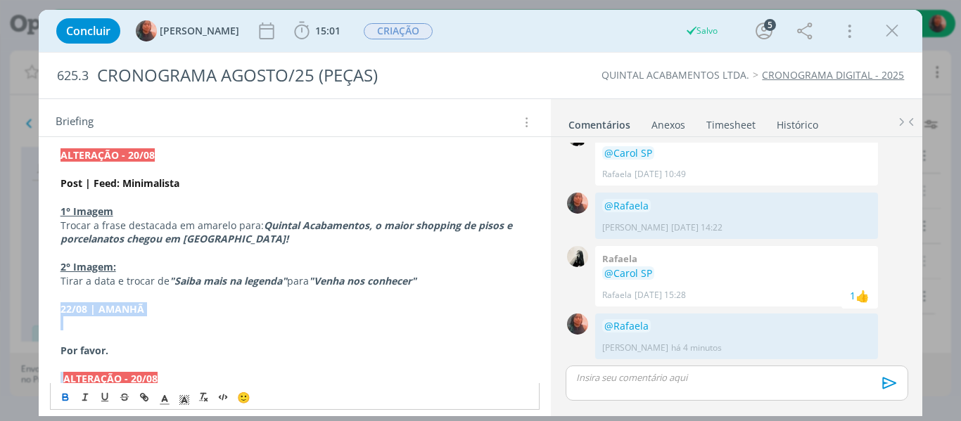
click at [63, 399] on icon "dialog" at bounding box center [65, 399] width 5 height 3
click at [105, 326] on p "dialog" at bounding box center [295, 324] width 469 height 14
click at [132, 322] on p "dialog" at bounding box center [295, 324] width 469 height 14
click at [148, 306] on p "22/08 | AMANHÃ" at bounding box center [295, 310] width 469 height 14
click at [123, 328] on p "dialog" at bounding box center [295, 324] width 469 height 14
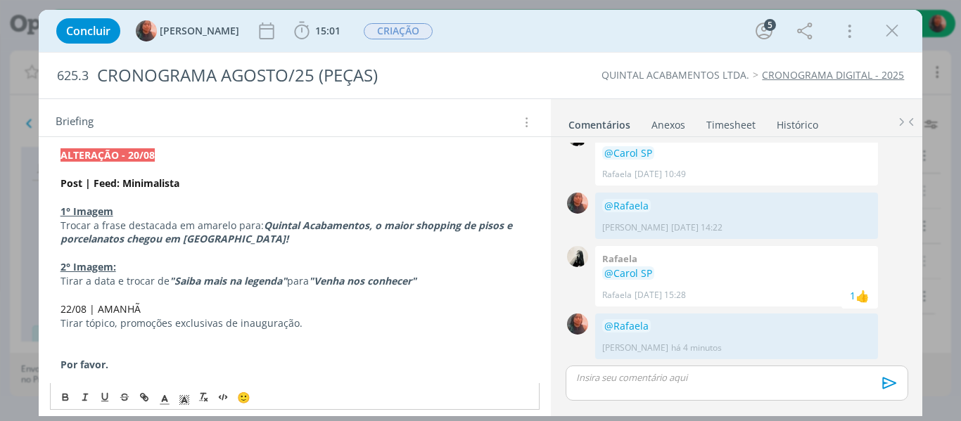
click at [61, 324] on p "Tirar tópico, promoções exclusivas de inauguração." at bounding box center [295, 324] width 469 height 14
click at [137, 303] on span "Post 22/08 | AMANHÃ" at bounding box center [112, 309] width 103 height 13
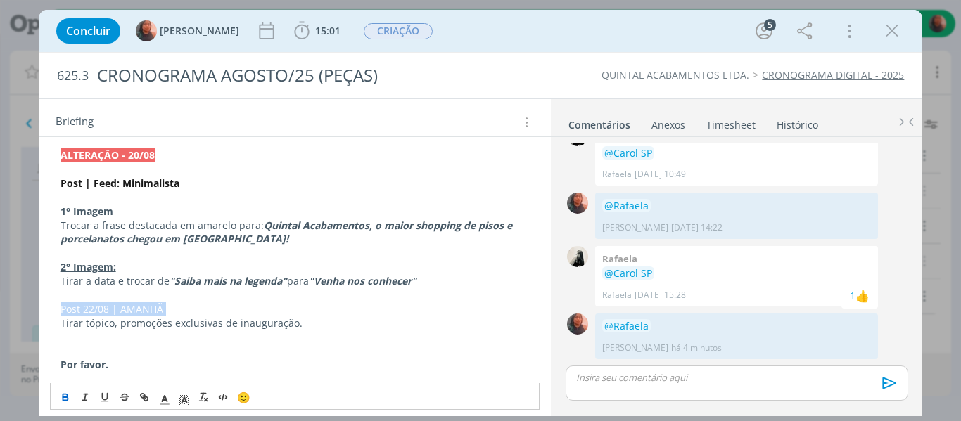
click at [63, 395] on icon "dialog" at bounding box center [65, 396] width 4 height 3
click at [178, 312] on p "Post 22/08 | AMANHÃ" at bounding box center [295, 310] width 469 height 14
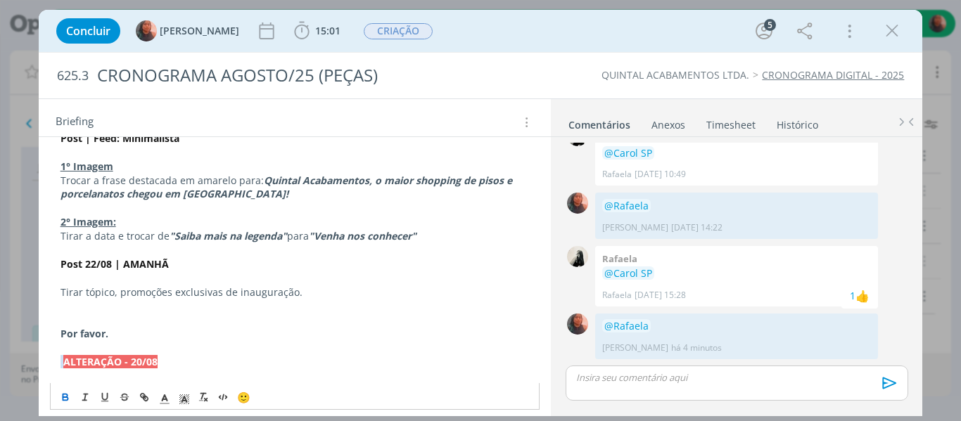
scroll to position [211, 0]
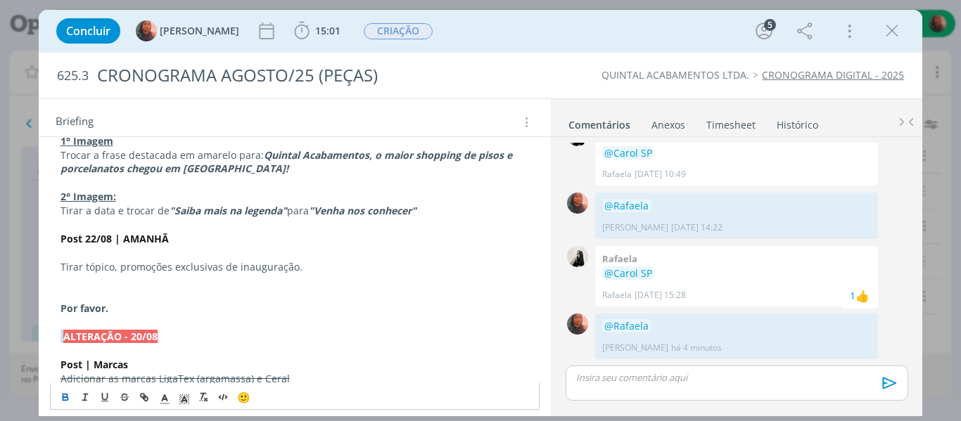
click at [88, 293] on p "dialog" at bounding box center [295, 295] width 469 height 14
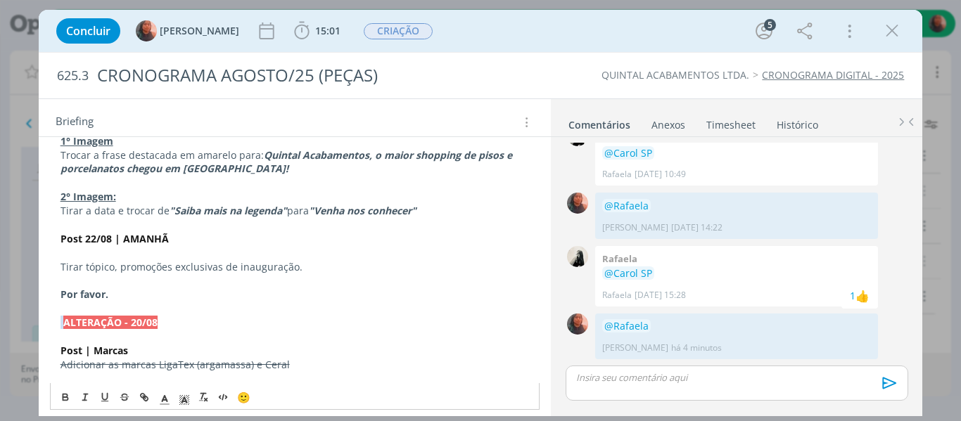
click at [122, 255] on p "dialog" at bounding box center [295, 253] width 469 height 14
click at [128, 236] on strong "Post 22/08 | AMANHÃ" at bounding box center [115, 238] width 108 height 13
click at [139, 394] on icon "dialog" at bounding box center [144, 397] width 11 height 11
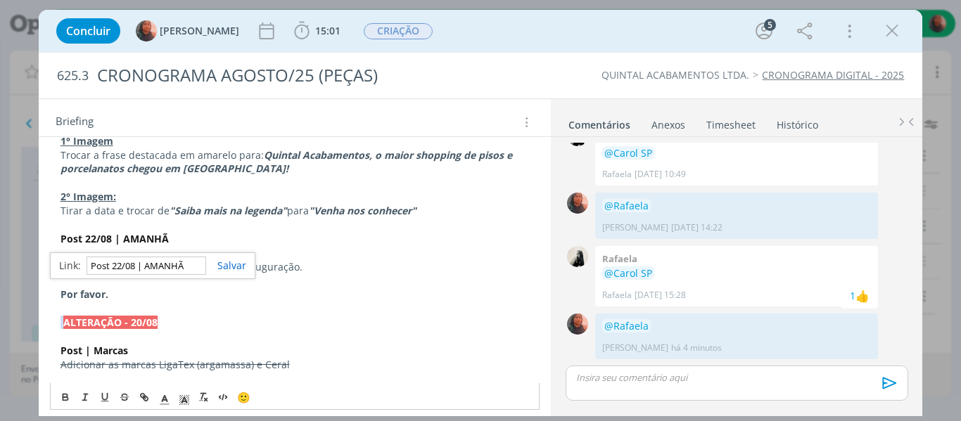
paste input "[URL][DOMAIN_NAME]"
click at [226, 272] on link "dialog" at bounding box center [226, 265] width 40 height 13
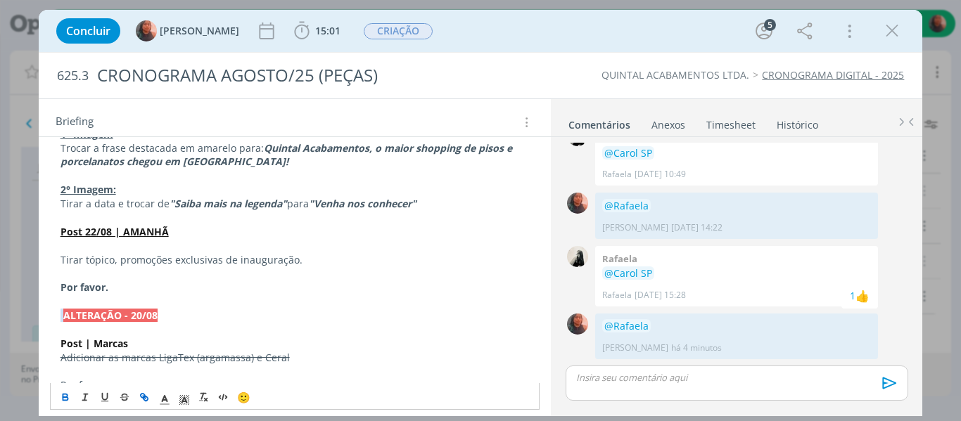
scroll to position [141, 0]
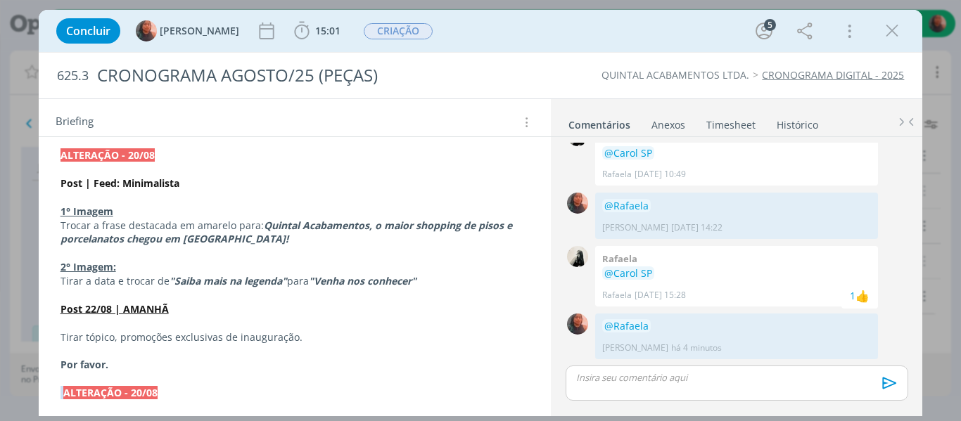
click at [136, 185] on strong "Post | Feed: Minimalista" at bounding box center [120, 183] width 119 height 13
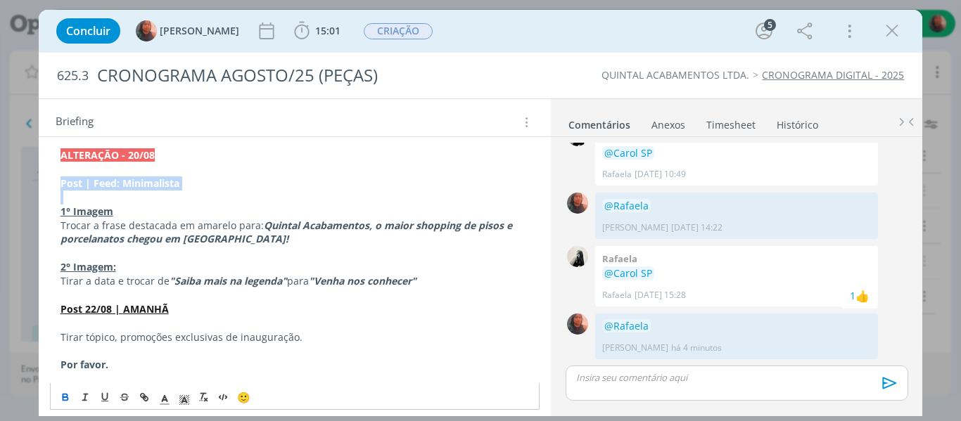
click at [136, 185] on strong "Post | Feed: Minimalista" at bounding box center [120, 183] width 119 height 13
click at [146, 394] on icon "dialog" at bounding box center [144, 397] width 11 height 11
paste input "[URL][DOMAIN_NAME]"
type input "[URL][DOMAIN_NAME]"
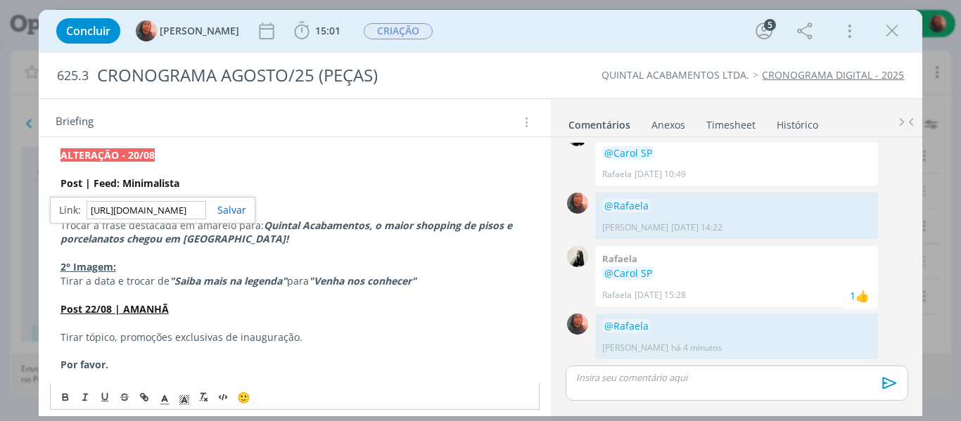
click at [234, 210] on link "dialog" at bounding box center [226, 209] width 40 height 13
click at [177, 180] on strong "Post | Feed: Minimalista" at bounding box center [120, 183] width 119 height 13
click at [182, 180] on p "Post | Feed: Minimalista" at bounding box center [295, 184] width 469 height 14
click at [163, 184] on strong "Post | Feed: Minimalista" at bounding box center [120, 183] width 119 height 13
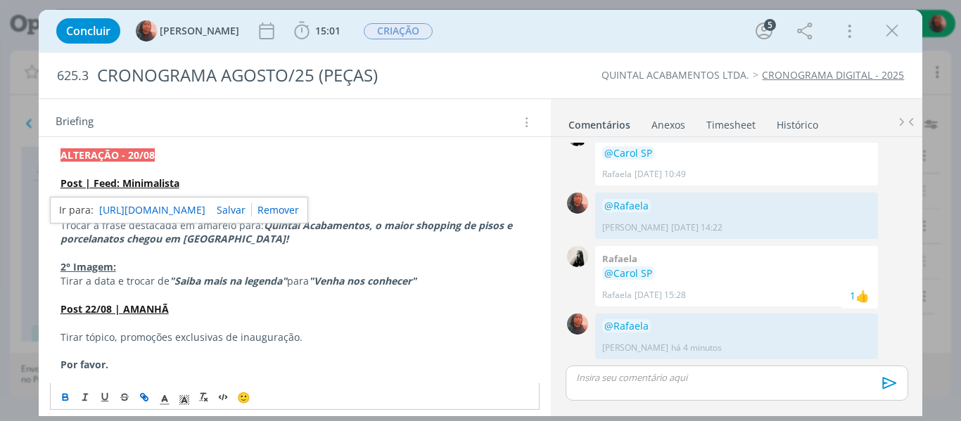
click at [184, 177] on p "Post | Feed: Minimalista" at bounding box center [295, 184] width 469 height 14
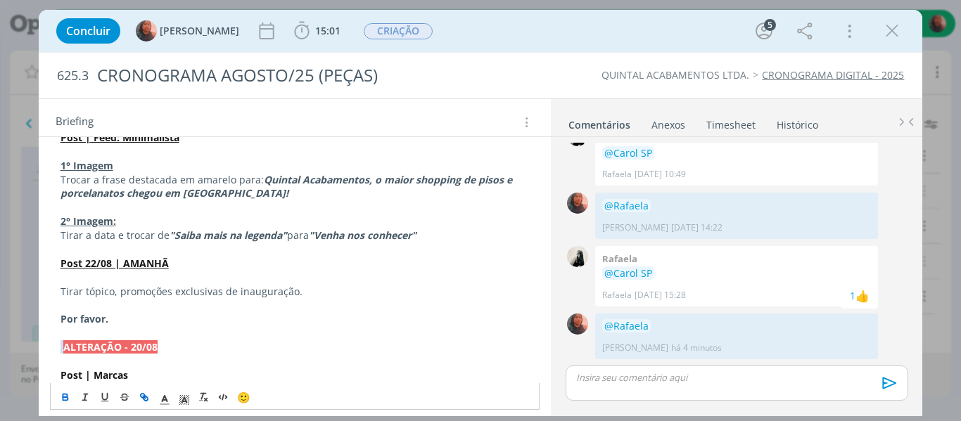
scroll to position [211, 0]
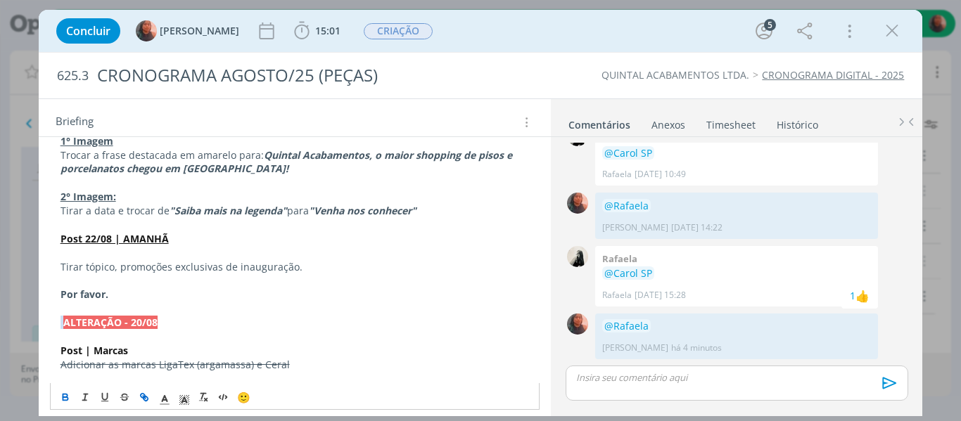
click at [148, 272] on p "Tirar tópico, promoções exclusivas de inauguração." at bounding box center [295, 267] width 469 height 14
click at [225, 267] on p "Tirar tópico, promoções exclusivas de inauguração." at bounding box center [295, 267] width 469 height 14
drag, startPoint x: 112, startPoint y: 269, endPoint x: 120, endPoint y: 268, distance: 8.6
click at [120, 268] on p "Tirar tópico, promoções exclusivas de inauguração." at bounding box center [295, 267] width 469 height 14
